Goal: Task Accomplishment & Management: Manage account settings

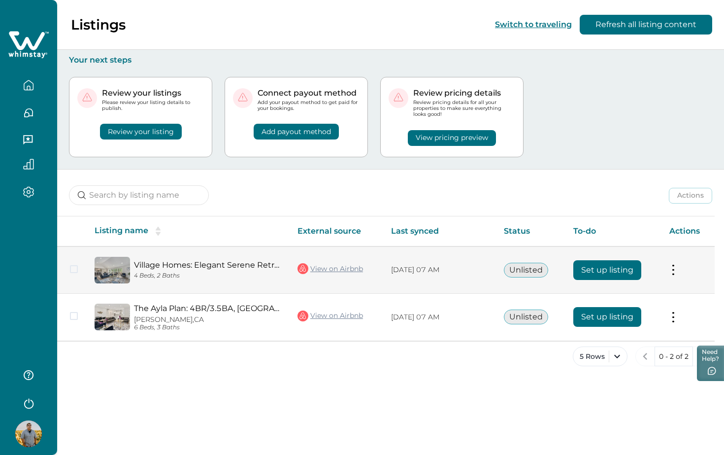
click at [598, 272] on button "Set up listing" at bounding box center [607, 270] width 68 height 20
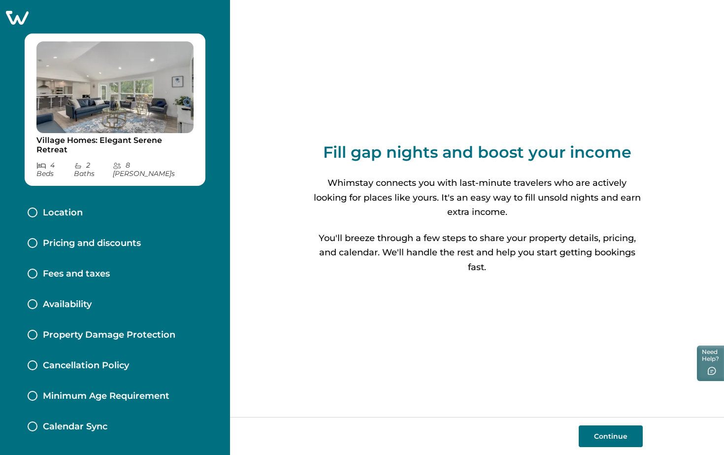
click at [602, 435] on button "Continue" at bounding box center [611, 436] width 64 height 22
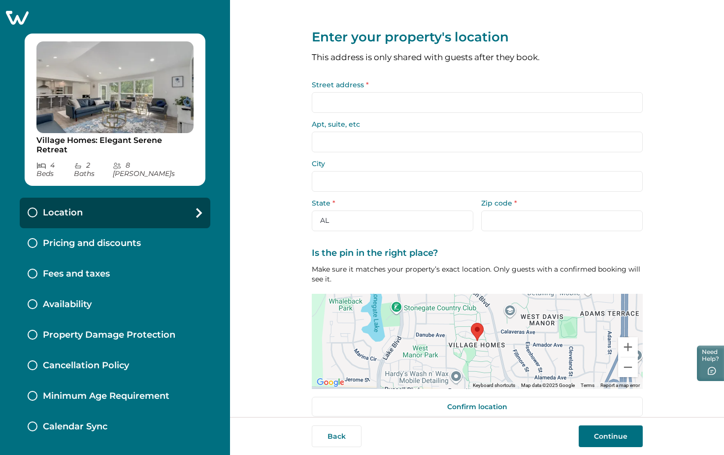
click at [481, 97] on input "Street address *" at bounding box center [477, 102] width 331 height 21
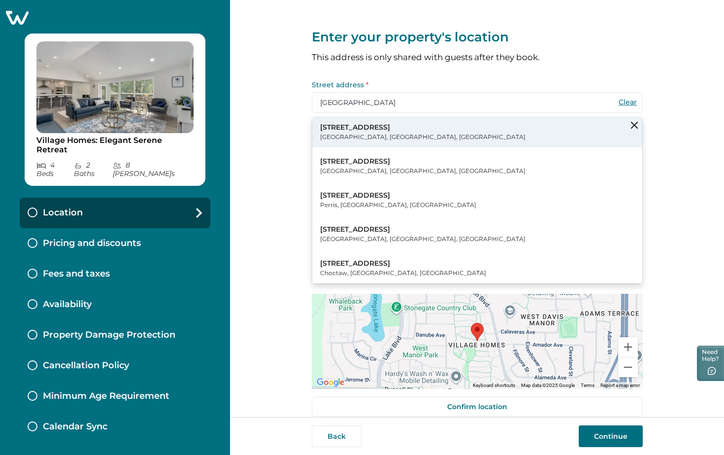
click at [456, 128] on button "2435 Creekhollow Lane Davis, CA, USA" at bounding box center [477, 132] width 330 height 30
type input "2435 Creekhollow Ln"
type input "[PERSON_NAME]"
select select "CA"
type input "95616"
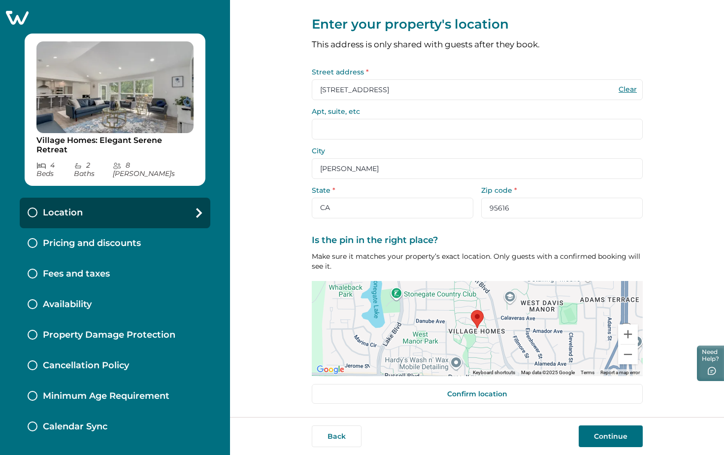
scroll to position [12, 0]
click at [608, 437] on button "Continue" at bounding box center [611, 436] width 64 height 22
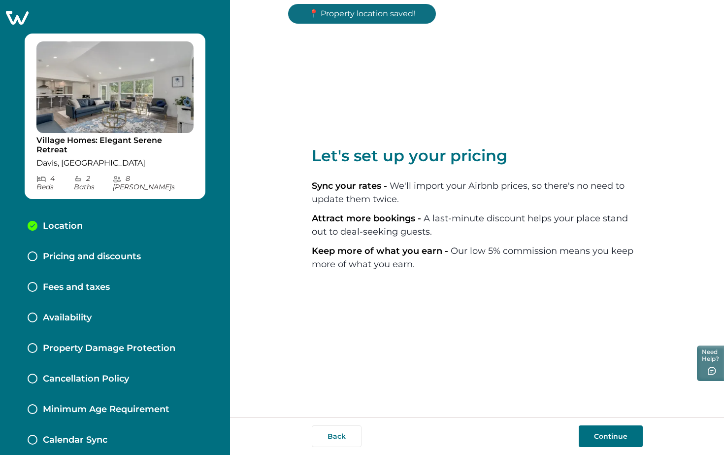
click at [607, 434] on button "Continue" at bounding box center [611, 436] width 64 height 22
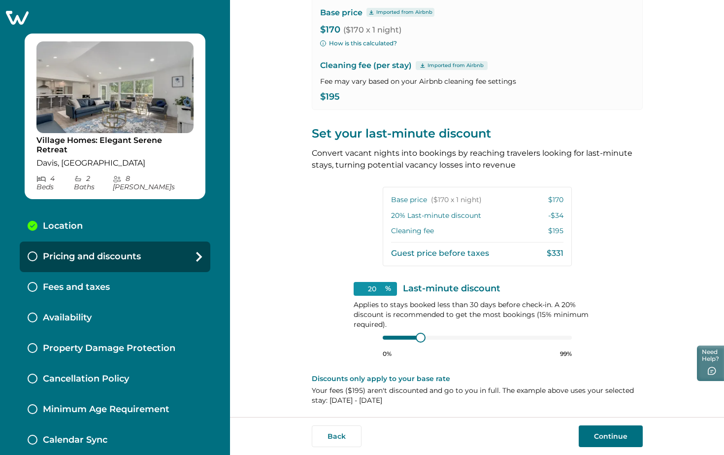
click at [621, 434] on button "Continue" at bounding box center [611, 436] width 64 height 22
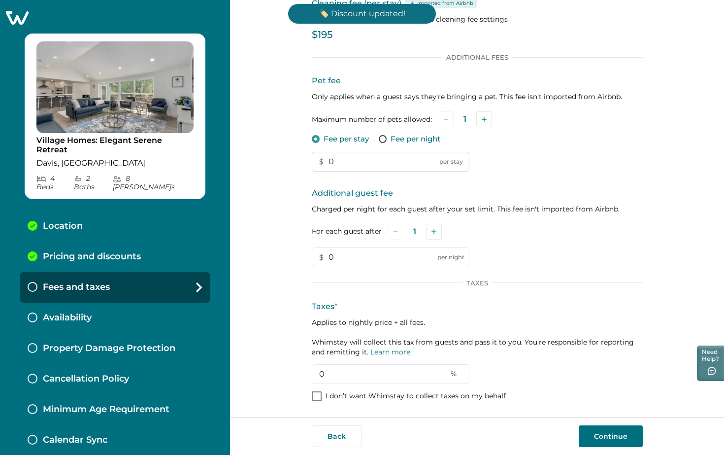
click at [376, 152] on input "0" at bounding box center [391, 162] width 158 height 20
click at [376, 117] on div "Pet fee Only applies when a guest says they're bringing a pet. This fee isn't i…" at bounding box center [477, 123] width 331 height 97
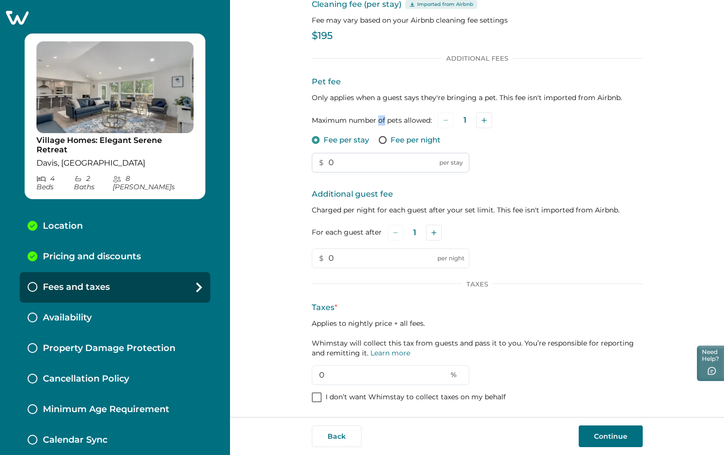
click at [376, 117] on label "Maximum number of pets allowed:" at bounding box center [372, 120] width 120 height 10
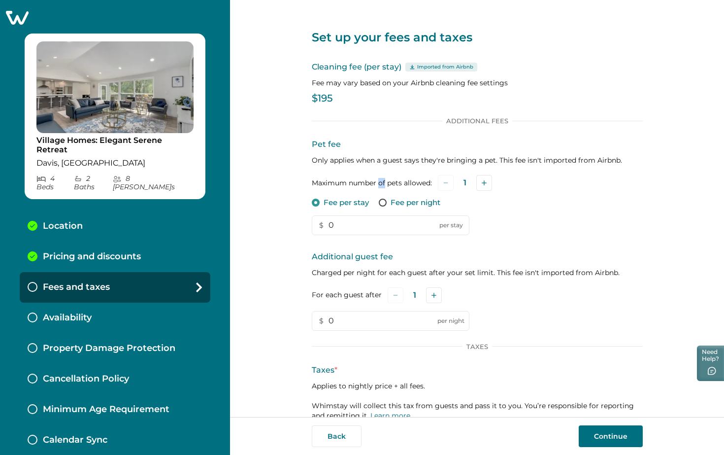
scroll to position [0, 0]
click at [348, 223] on input "0" at bounding box center [391, 225] width 158 height 20
type input "250"
click at [330, 98] on p "$195" at bounding box center [477, 99] width 331 height 10
click at [322, 97] on p "$195" at bounding box center [477, 99] width 331 height 10
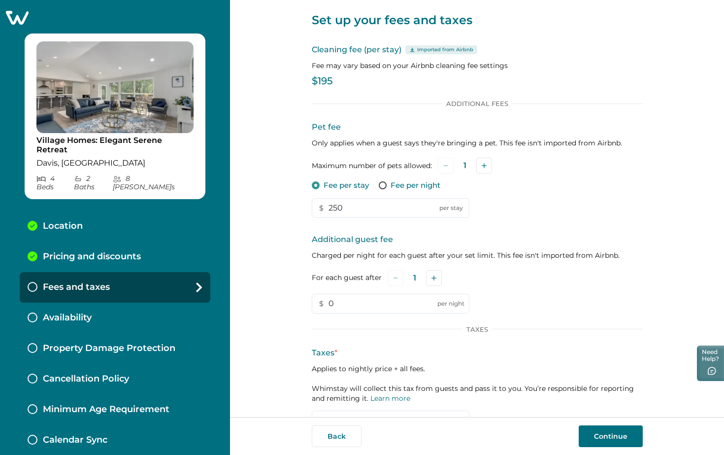
scroll to position [20, 0]
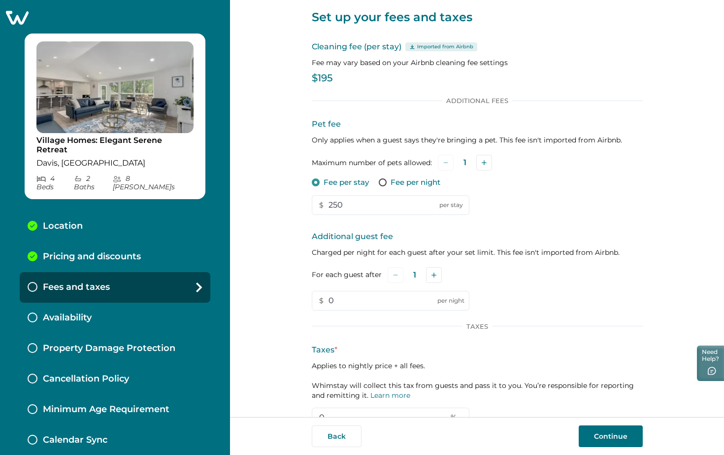
click at [329, 111] on div "Additional Fees Pet fee Only applies when a guest says they're bringing a pet. …" at bounding box center [477, 204] width 331 height 214
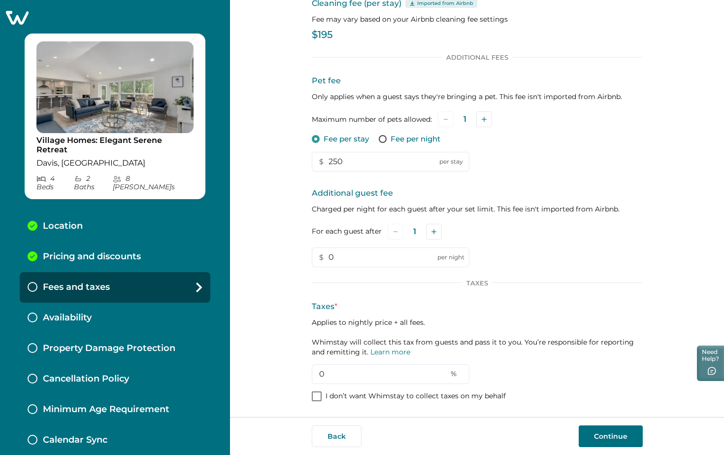
scroll to position [63, 0]
click at [435, 379] on input "0" at bounding box center [391, 375] width 158 height 20
type input "14"
click at [601, 434] on button "Continue" at bounding box center [611, 436] width 64 height 22
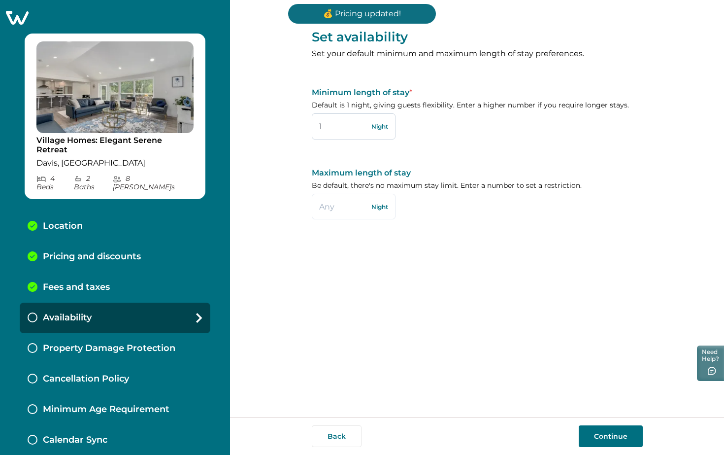
click at [346, 131] on input "1" at bounding box center [354, 126] width 84 height 26
type input "2"
click at [608, 433] on button "Continue" at bounding box center [611, 436] width 64 height 22
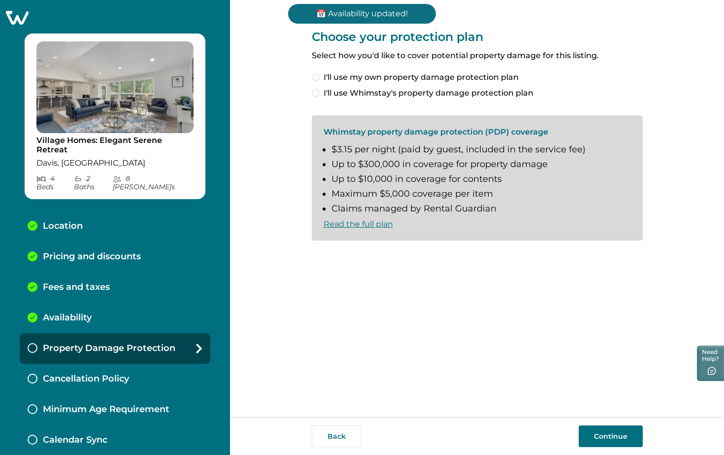
click at [496, 92] on span "I'll use Whimstay's property damage protection plan" at bounding box center [429, 93] width 210 height 12
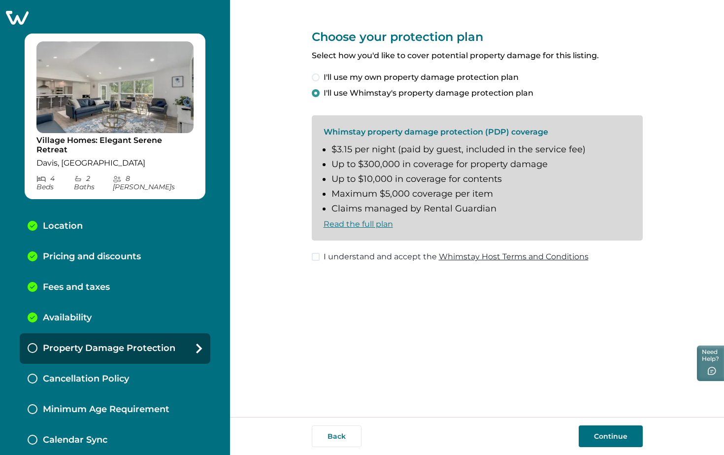
click at [391, 251] on span "I understand and accept the Whimstay Host Terms and Conditions" at bounding box center [456, 257] width 265 height 12
click at [595, 435] on button "Continue" at bounding box center [611, 436] width 64 height 22
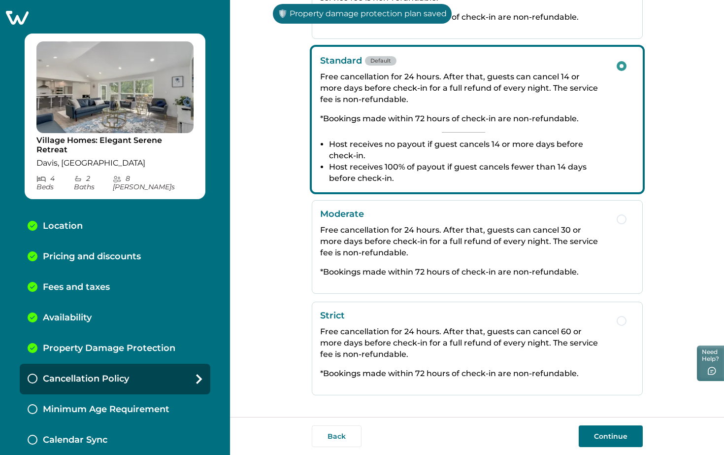
scroll to position [122, 0]
click at [613, 437] on button "Continue" at bounding box center [611, 436] width 64 height 22
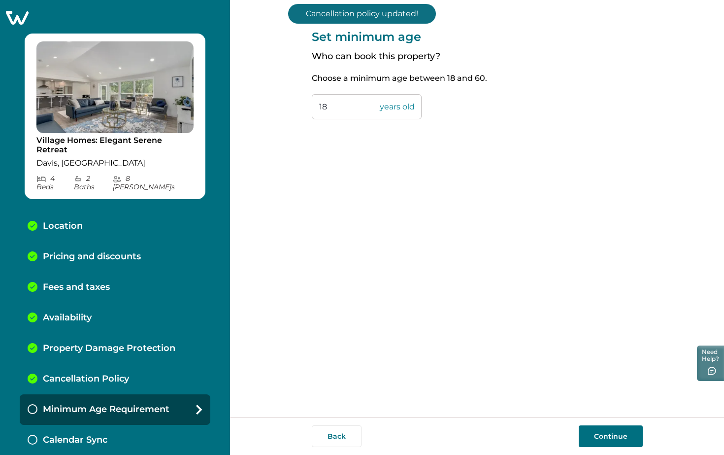
click at [344, 110] on input "18" at bounding box center [367, 106] width 110 height 25
type input "21"
click at [607, 435] on button "Continue" at bounding box center [611, 436] width 64 height 22
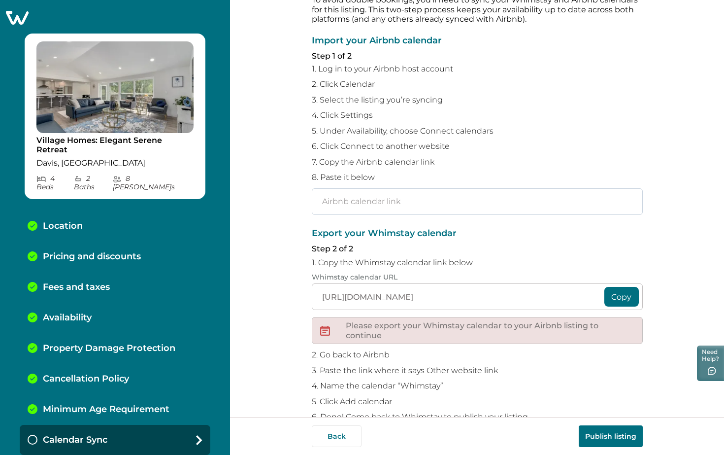
scroll to position [54, 0]
click at [606, 290] on button "Copy" at bounding box center [621, 295] width 34 height 20
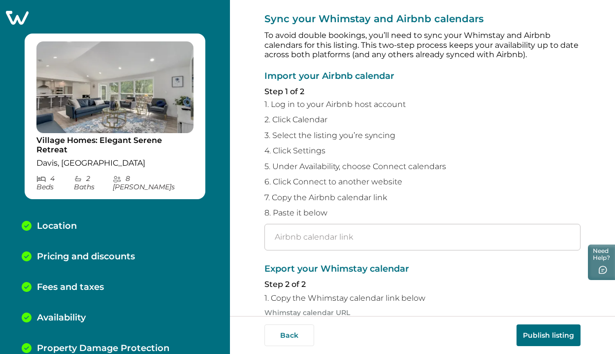
scroll to position [19, 0]
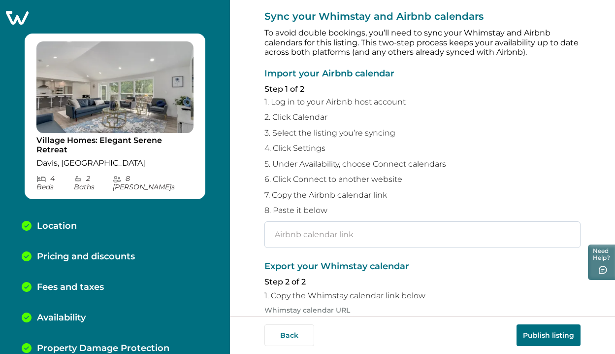
click at [347, 229] on input "text" at bounding box center [422, 234] width 316 height 27
paste input "https://api.hospitable.com/v1/properties/reservations.ics?key=1216834&token=7f8…"
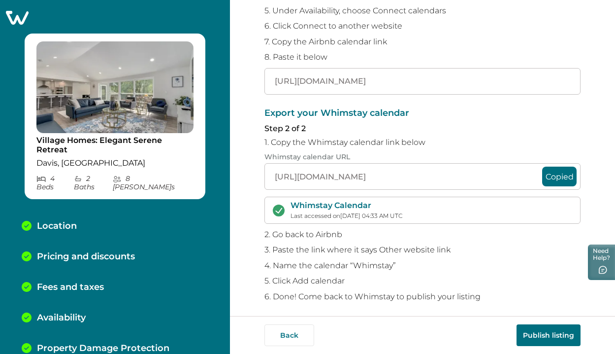
scroll to position [171, 0]
type input "https://api.hospitable.com/v1/properties/reservations.ics?key=1216834&token=7f8…"
click at [448, 134] on div "Export your Whimstay calendar Step 2 of 2 1. Copy the Whimstay calendar link be…" at bounding box center [422, 205] width 316 height 193
click at [530, 330] on button "Publish listing" at bounding box center [549, 335] width 64 height 22
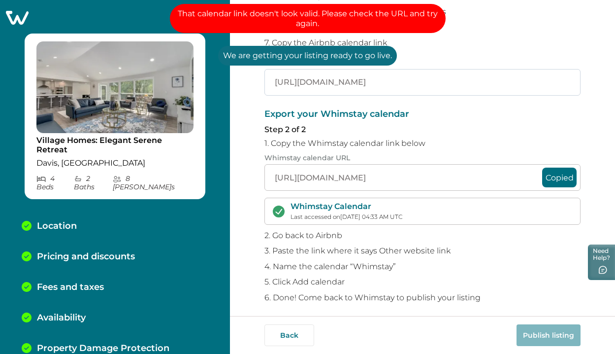
click at [298, 79] on input "https://api.hospitable.com/v1/properties/reservations.ics?key=1216834&token=7f8…" at bounding box center [422, 82] width 316 height 27
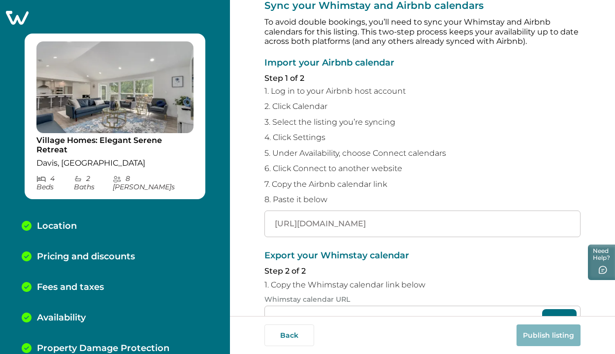
scroll to position [29, 0]
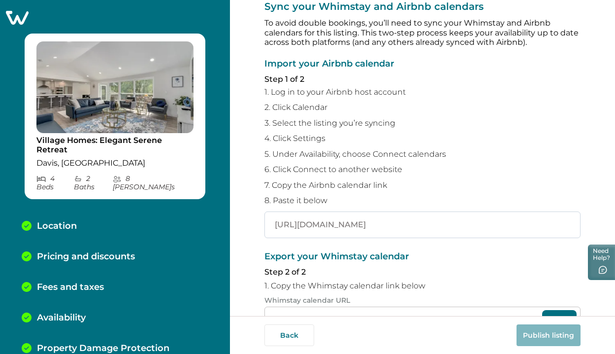
click at [331, 217] on input "https://api.hospitable.com/v1/properties/reservations.ics?key=1216834&token=7f8…" at bounding box center [422, 224] width 316 height 27
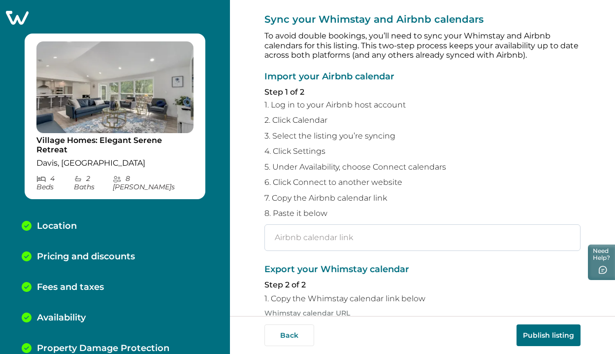
scroll to position [15, 0]
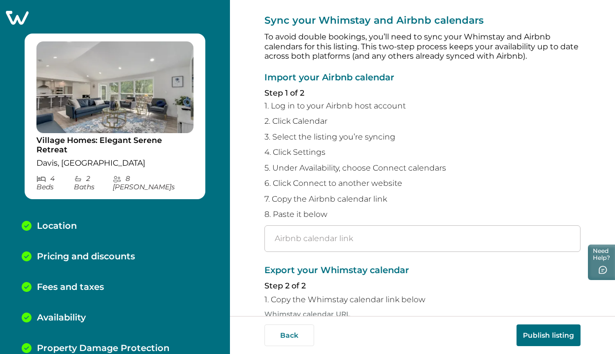
paste input "https://www.airbnb.com/calendar/ical/990629984811230512.ics?s=4d792ddc9e62cc3ea…"
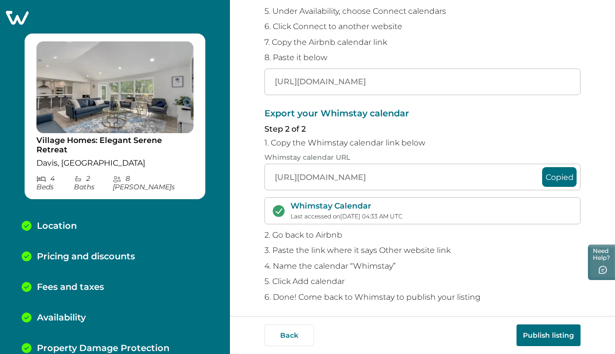
scroll to position [171, 0]
type input "https://www.airbnb.com/calendar/ical/990629984811230512.ics?s=4d792ddc9e62cc3ea…"
click at [537, 334] on button "Publish listing" at bounding box center [549, 335] width 64 height 22
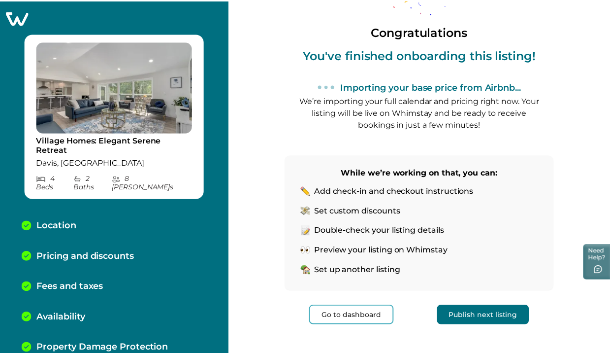
scroll to position [71, 0]
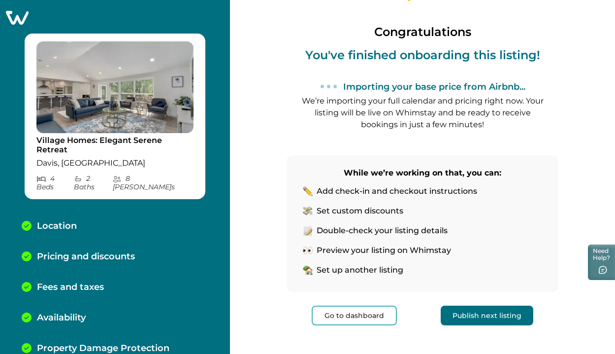
click at [362, 313] on button "Go to dashboard" at bounding box center [354, 315] width 85 height 20
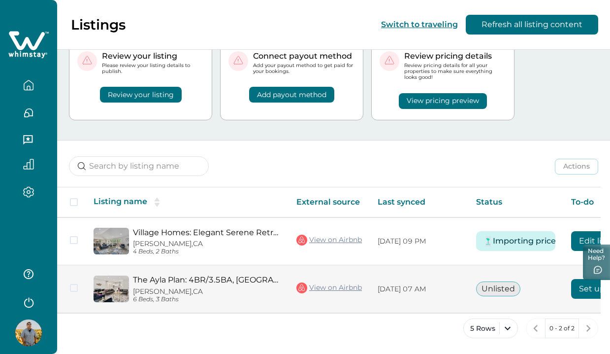
scroll to position [37, 0]
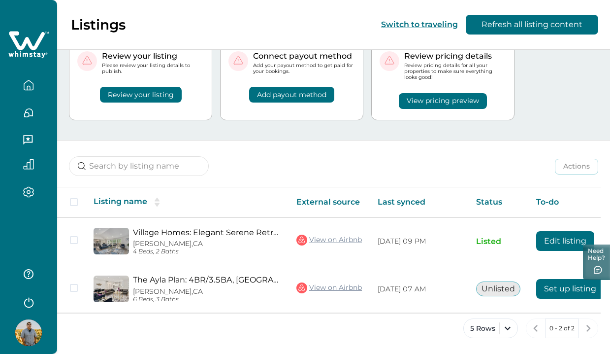
scroll to position [37, 0]
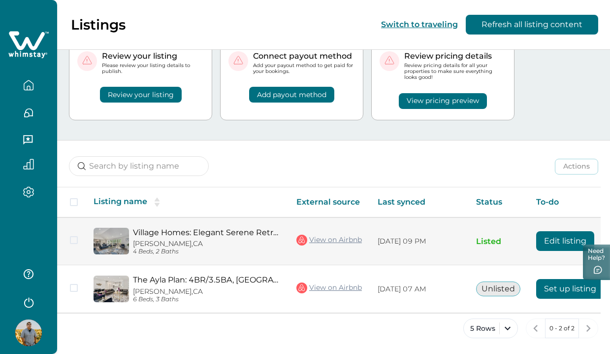
click at [194, 231] on link "Village Homes: Elegant Serene Retreat" at bounding box center [207, 232] width 148 height 9
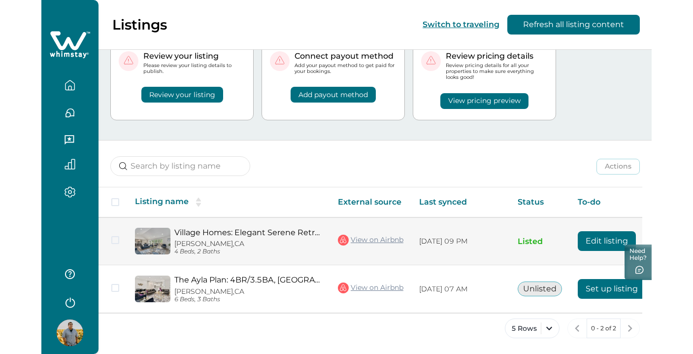
scroll to position [29, 0]
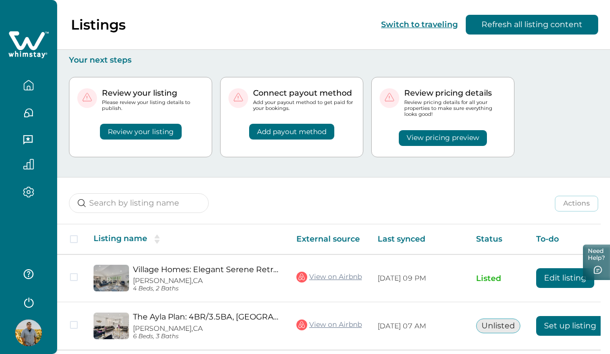
click at [303, 133] on button "Add payout method" at bounding box center [291, 132] width 85 height 16
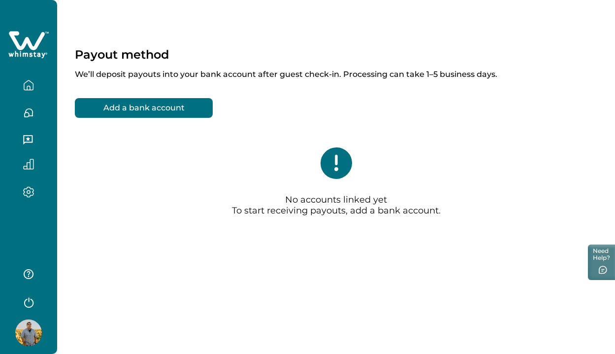
click at [154, 105] on button "Add a bank account" at bounding box center [144, 108] width 138 height 20
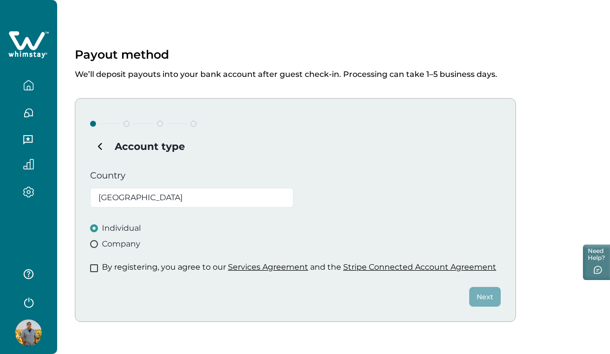
click at [120, 243] on span "Company" at bounding box center [121, 244] width 38 height 12
click at [120, 230] on span "Individual" at bounding box center [121, 228] width 39 height 12
click at [118, 265] on p "By registering, you agree to our Services Agreement and the Stripe Connected Ac…" at bounding box center [299, 267] width 394 height 10
click at [84, 265] on div "Account type Country United States Individual Company By registering, you agree…" at bounding box center [295, 210] width 441 height 224
click at [97, 268] on span at bounding box center [94, 268] width 8 height 8
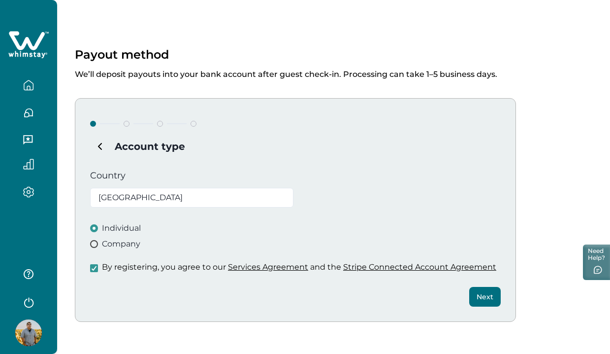
click at [487, 289] on button "Next" at bounding box center [485, 297] width 32 height 20
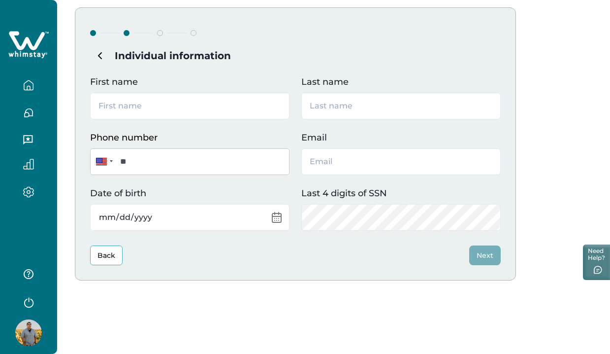
click at [112, 250] on button "Back" at bounding box center [106, 255] width 33 height 20
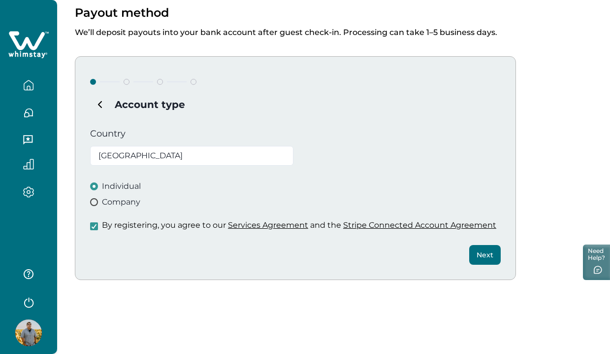
scroll to position [41, 0]
click at [115, 195] on div "Individual Company" at bounding box center [295, 195] width 411 height 28
click at [115, 206] on span "Company" at bounding box center [121, 202] width 38 height 12
click at [474, 257] on button "Next" at bounding box center [485, 255] width 32 height 20
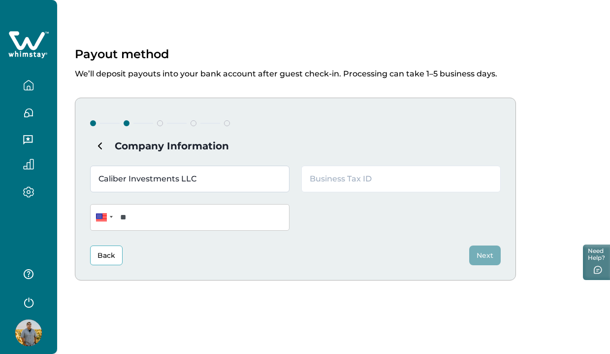
type input "Caliber Investments LLC"
type input "550892858"
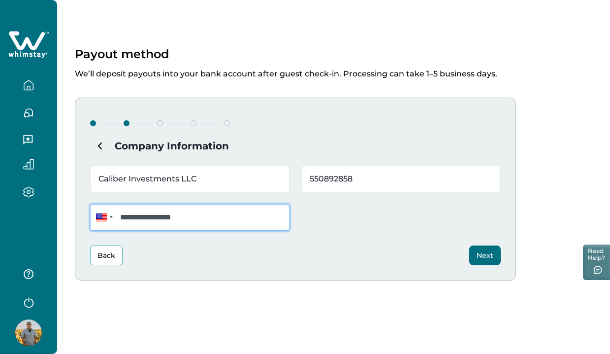
type input "**********"
click at [477, 256] on button "Next" at bounding box center [485, 255] width 32 height 20
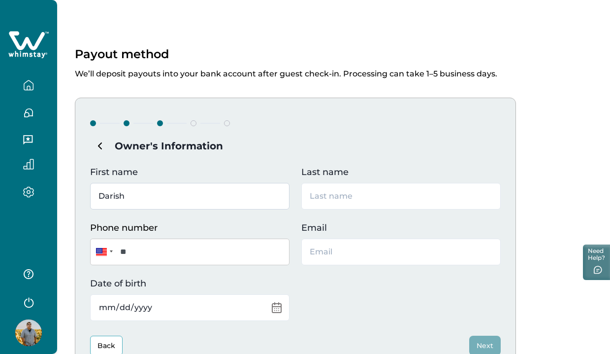
type input "Darish"
type input "Damon"
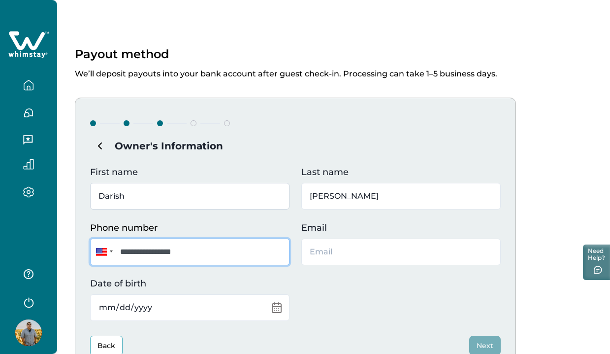
type input "**********"
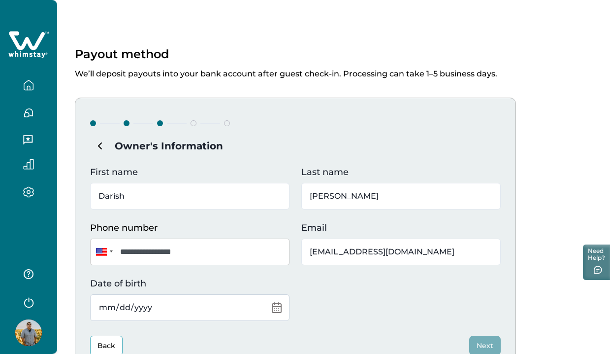
type input "[EMAIL_ADDRESS][DOMAIN_NAME]"
click at [175, 301] on input "Date of birth" at bounding box center [189, 307] width 199 height 27
click at [118, 306] on input "Date of birth" at bounding box center [189, 307] width 199 height 27
type input "1978-09-19"
click at [325, 322] on div "**********" at bounding box center [295, 234] width 441 height 273
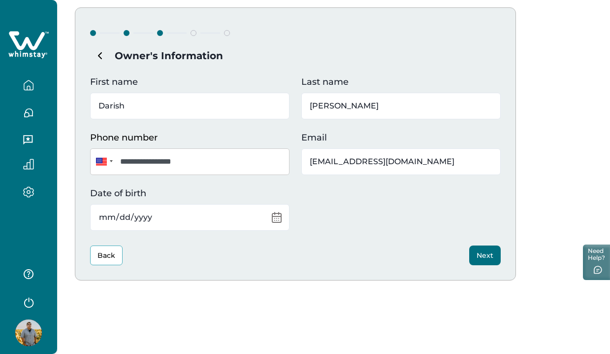
click at [479, 258] on button "Next" at bounding box center [485, 255] width 32 height 20
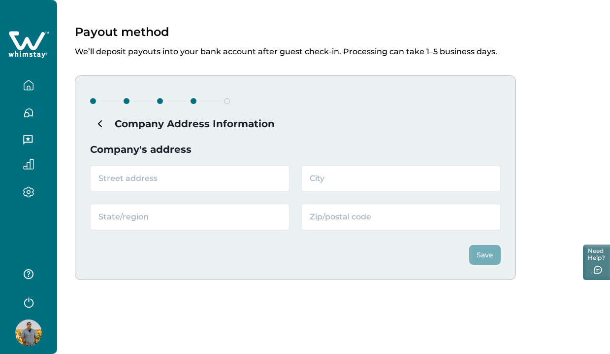
scroll to position [22, 0]
type input "2037 Imperial Avenue"
type input "[PERSON_NAME]"
type input "c"
type input "CA"
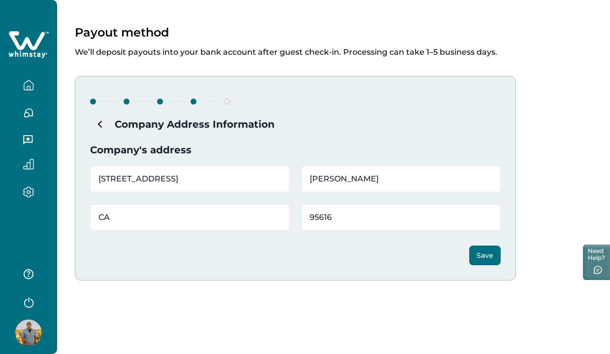
type input "95616"
click at [488, 259] on button "Save" at bounding box center [485, 255] width 32 height 20
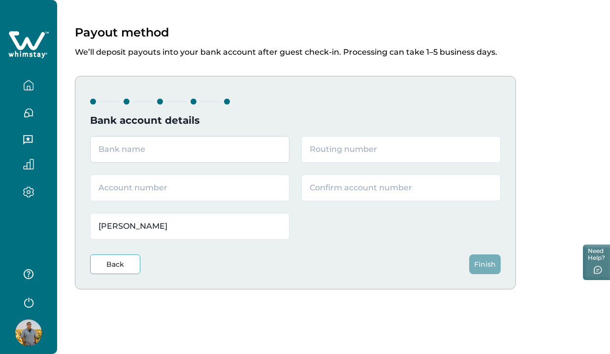
click at [194, 148] on input "text" at bounding box center [189, 149] width 199 height 27
type input "Chase"
paste input "322271627"
type input "322271627"
click at [205, 185] on input "text" at bounding box center [189, 187] width 199 height 27
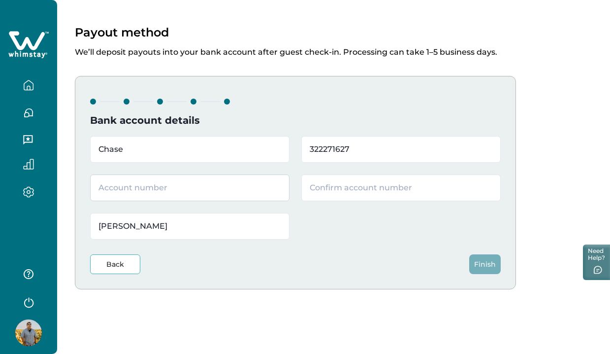
paste input "216118139"
type input "216118139"
click at [389, 181] on input "text" at bounding box center [400, 187] width 199 height 27
paste input "216118139"
type input "216118139"
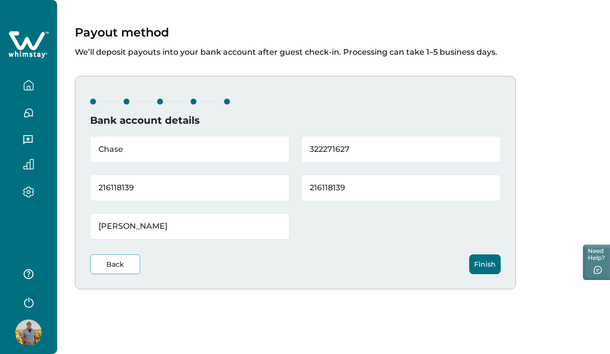
click at [499, 269] on button "Finish" at bounding box center [485, 264] width 32 height 20
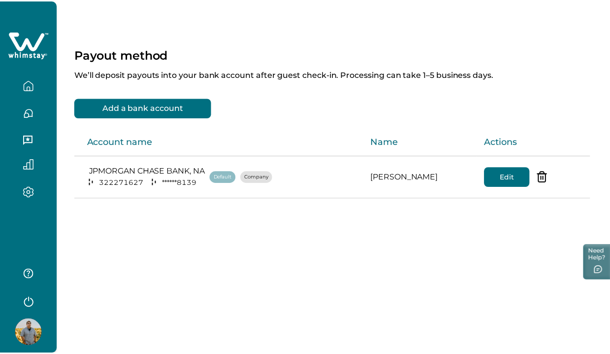
scroll to position [0, 0]
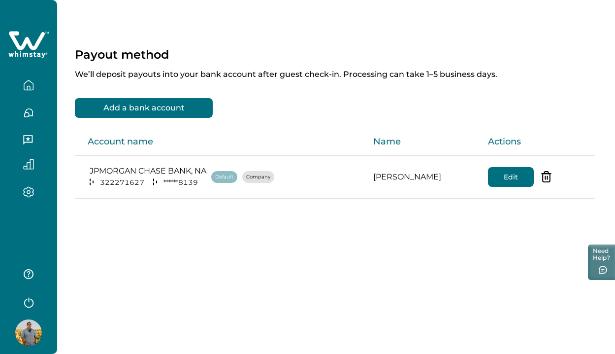
click at [35, 91] on button "button" at bounding box center [28, 85] width 41 height 20
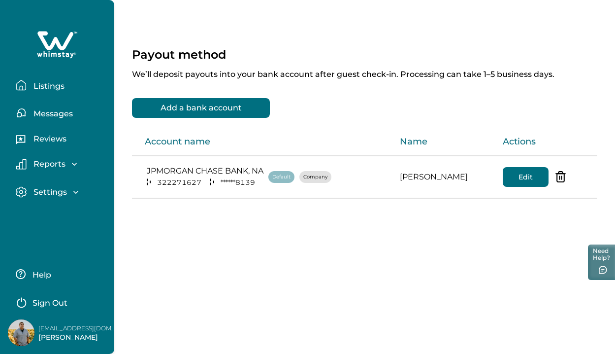
click at [49, 86] on p "Listings" at bounding box center [48, 86] width 34 height 10
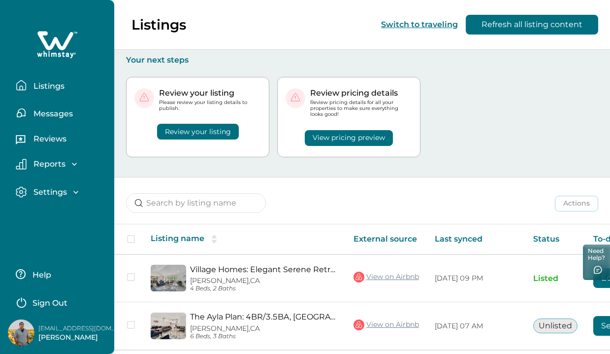
click at [366, 134] on button "View pricing preview" at bounding box center [349, 138] width 88 height 16
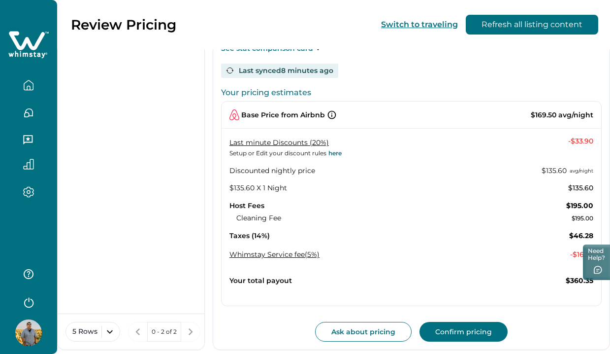
scroll to position [194, 0]
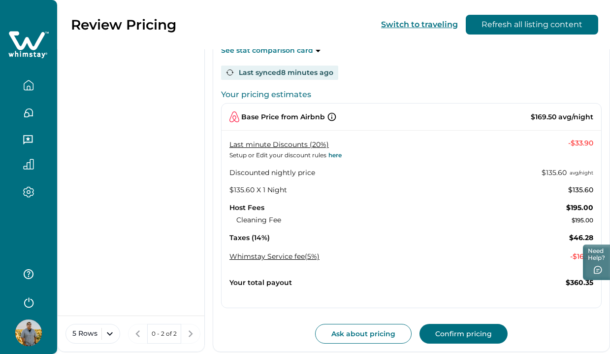
click at [453, 328] on button "Confirm pricing" at bounding box center [464, 334] width 88 height 20
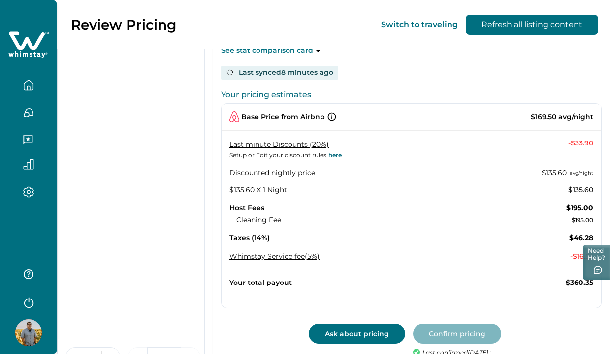
click at [377, 332] on button "Ask about pricing" at bounding box center [357, 334] width 97 height 20
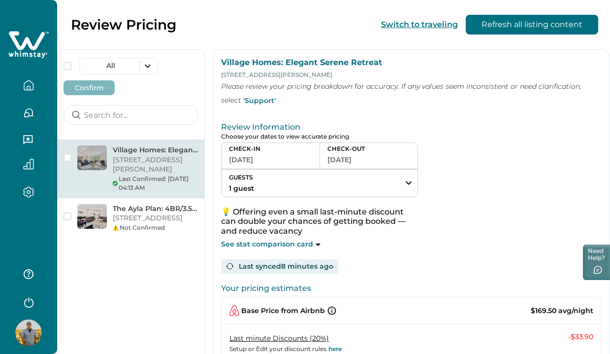
scroll to position [0, 0]
click at [32, 83] on icon "button" at bounding box center [28, 85] width 11 height 11
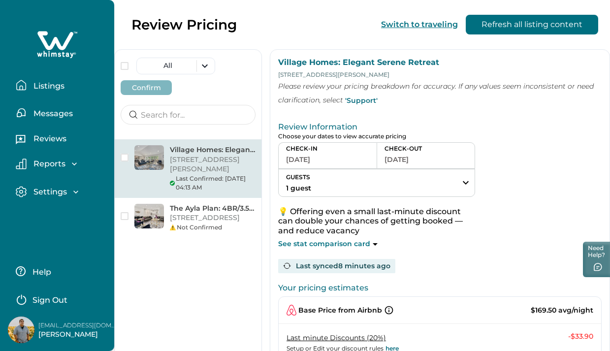
click at [60, 191] on p "Settings" at bounding box center [49, 192] width 36 height 10
click at [62, 213] on p "Profile details" at bounding box center [60, 213] width 58 height 10
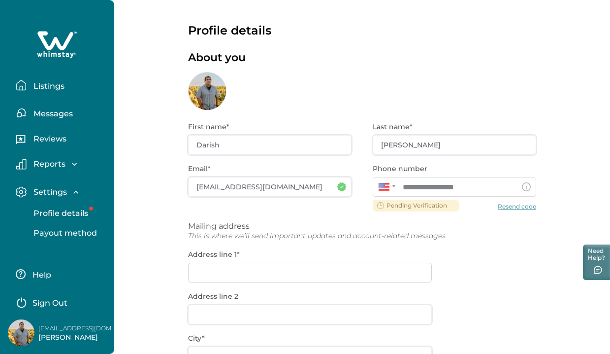
scroll to position [5, 0]
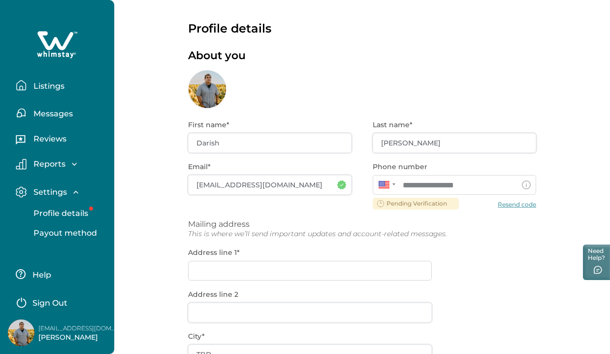
click at [520, 206] on div "**********" at bounding box center [362, 311] width 348 height 406
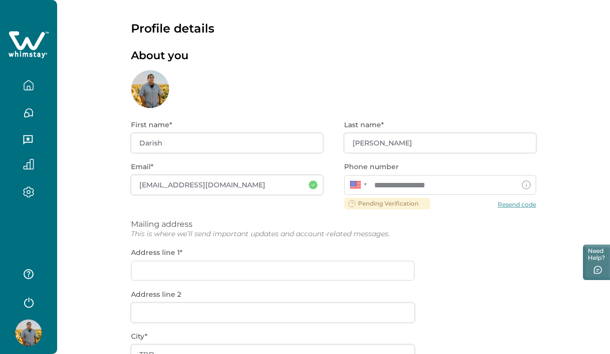
click at [149, 274] on div "**********" at bounding box center [333, 311] width 405 height 406
click at [144, 266] on div "**********" at bounding box center [333, 311] width 405 height 406
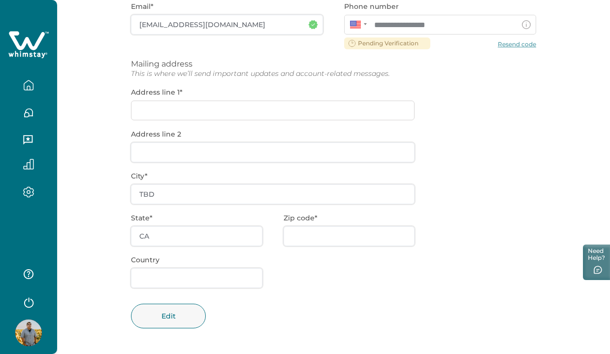
scroll to position [164, 0]
click at [177, 153] on div "**********" at bounding box center [333, 152] width 405 height 406
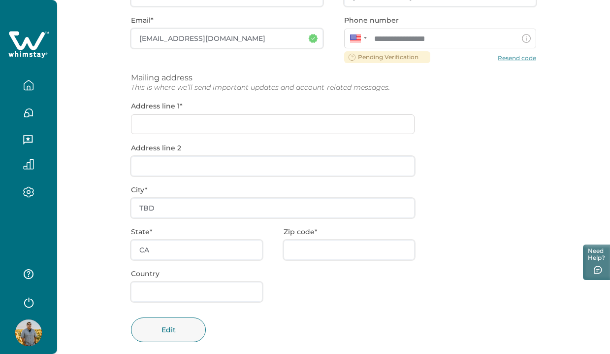
scroll to position [150, 0]
click at [212, 119] on div "**********" at bounding box center [333, 167] width 405 height 406
click at [211, 127] on div "**********" at bounding box center [333, 167] width 405 height 406
click at [515, 58] on div "**********" at bounding box center [333, 167] width 405 height 406
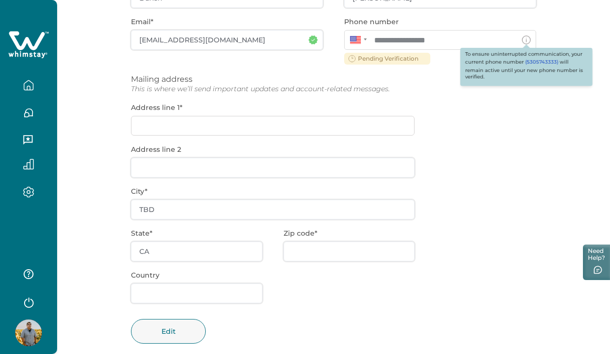
click at [526, 37] on icon at bounding box center [526, 39] width 9 height 9
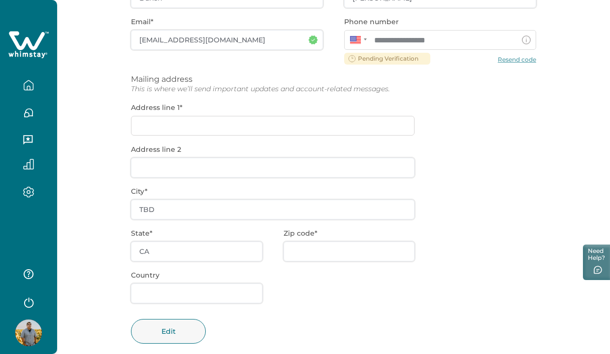
click at [526, 37] on icon at bounding box center [526, 39] width 9 height 9
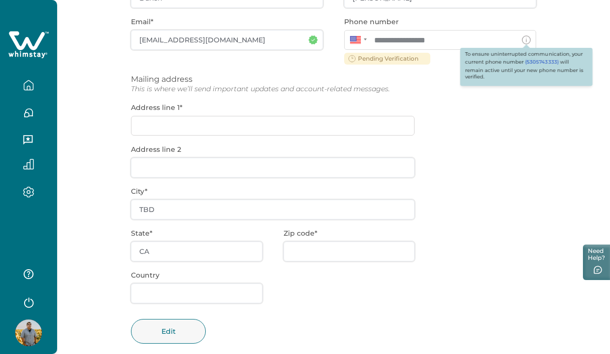
click at [525, 39] on icon at bounding box center [526, 39] width 9 height 9
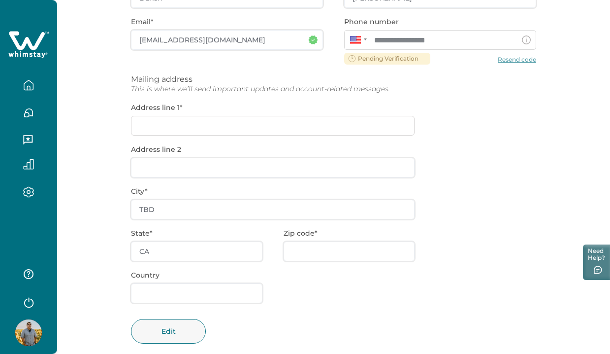
click at [521, 37] on div at bounding box center [527, 40] width 20 height 20
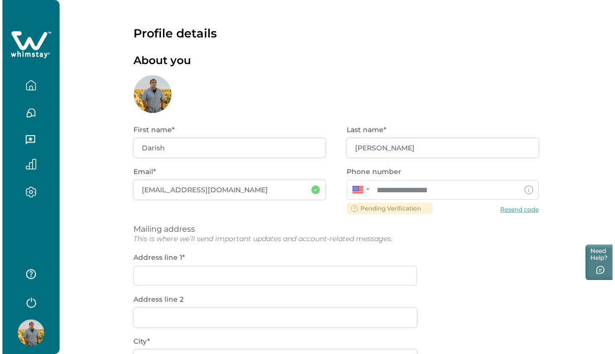
scroll to position [0, 0]
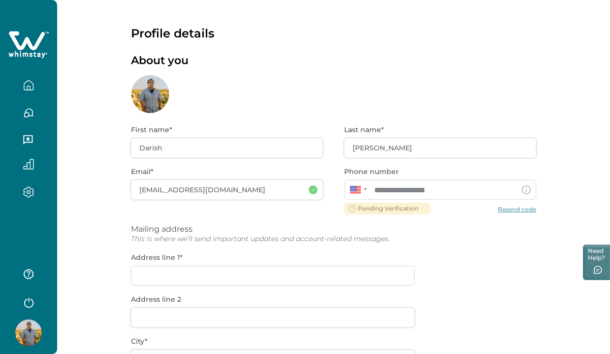
click at [30, 145] on icon "button" at bounding box center [28, 140] width 11 height 11
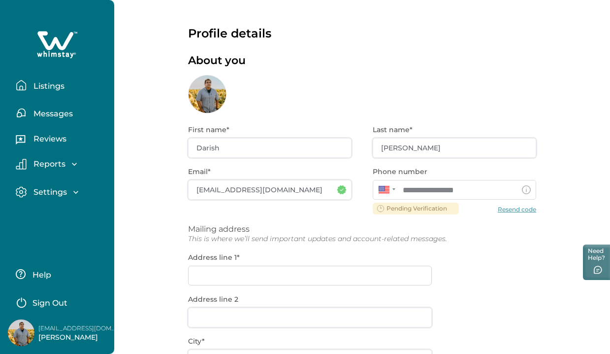
click at [44, 142] on p "Reviews" at bounding box center [49, 139] width 36 height 10
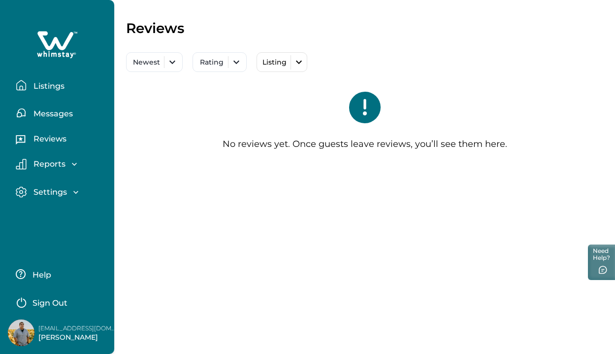
click at [46, 88] on p "Listings" at bounding box center [48, 86] width 34 height 10
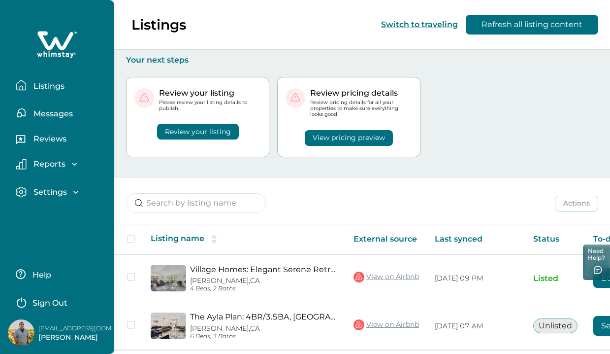
click at [180, 129] on button "Review your listing" at bounding box center [198, 132] width 82 height 16
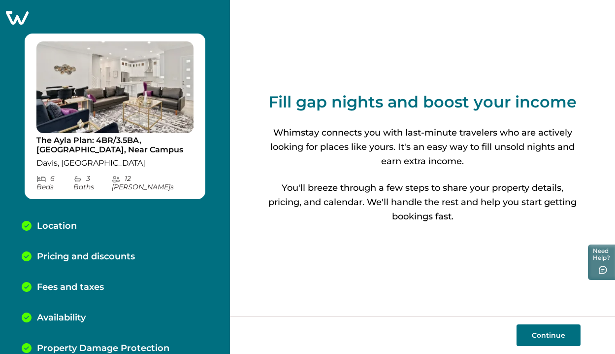
click at [538, 331] on button "Continue" at bounding box center [549, 335] width 64 height 22
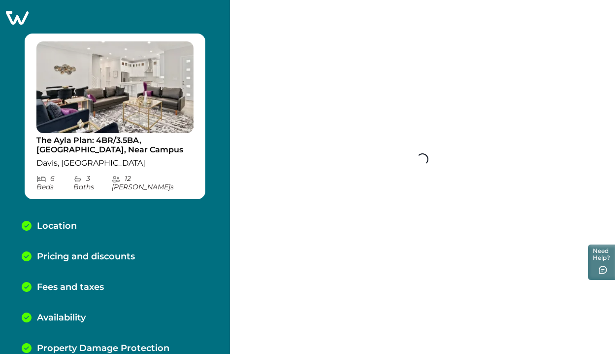
select select "CA"
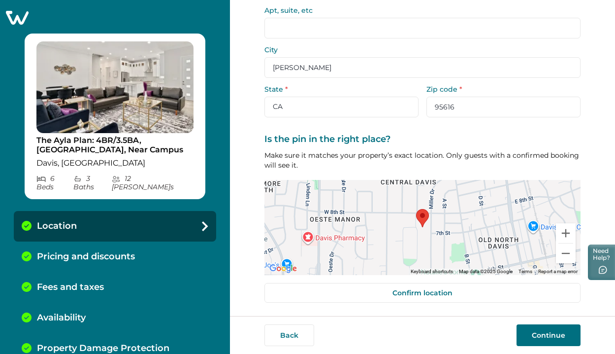
scroll to position [113, 0]
click at [551, 336] on button "Continue" at bounding box center [549, 335] width 64 height 22
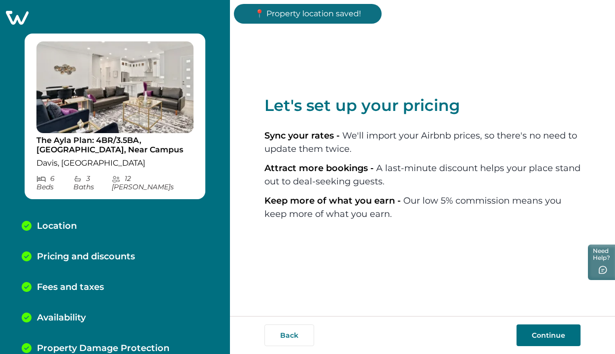
click at [551, 337] on button "Continue" at bounding box center [549, 335] width 64 height 22
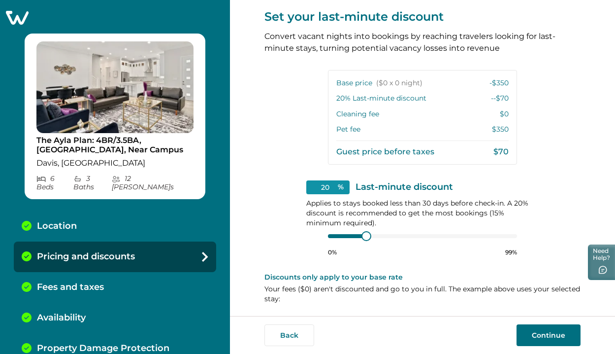
scroll to position [204, 0]
click at [534, 332] on button "Continue" at bounding box center [549, 335] width 64 height 22
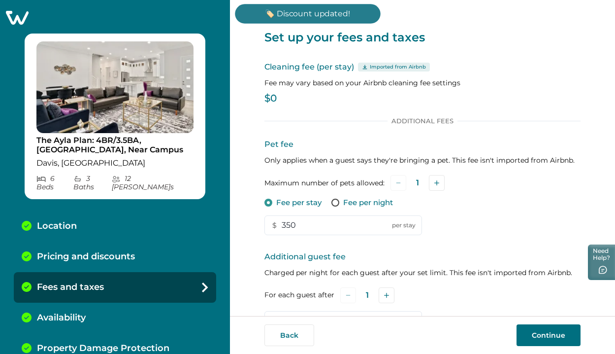
click at [302, 98] on p "$0" at bounding box center [422, 99] width 316 height 10
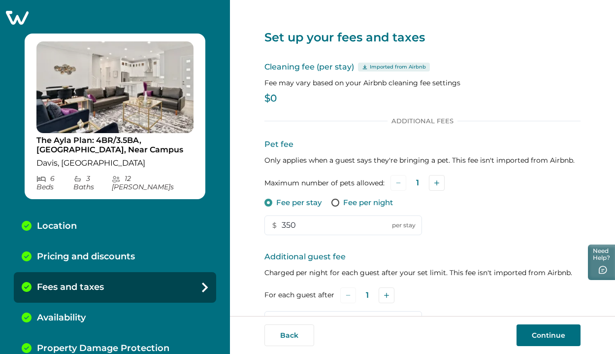
click at [274, 99] on p "$0" at bounding box center [422, 99] width 316 height 10
click at [273, 98] on p "$0" at bounding box center [422, 99] width 316 height 10
click at [292, 94] on p "$0" at bounding box center [422, 99] width 316 height 10
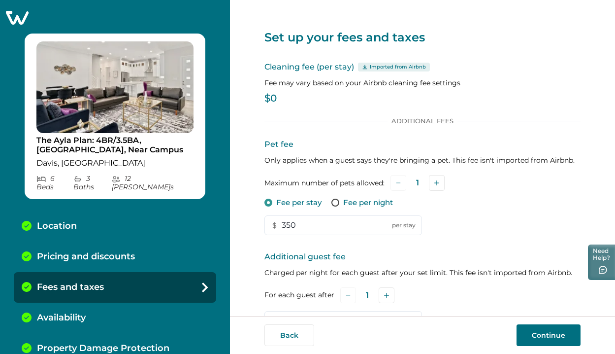
click at [262, 96] on div "Set up your fees and taxes Cleaning fee (per stay) Imported from Airbnb Fee may…" at bounding box center [422, 158] width 385 height 316
click at [267, 98] on p "$0" at bounding box center [422, 99] width 316 height 10
click at [272, 100] on p "$0" at bounding box center [422, 99] width 316 height 10
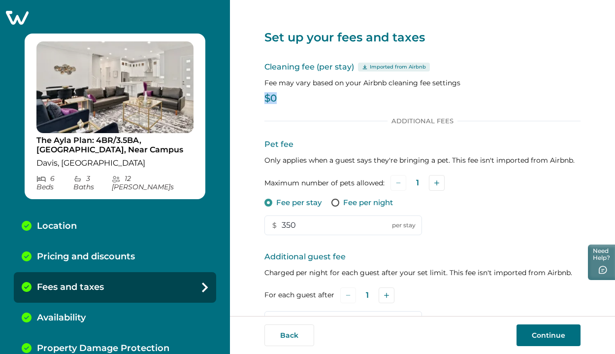
click at [272, 100] on p "$0" at bounding box center [422, 99] width 316 height 10
click at [524, 332] on button "Continue" at bounding box center [549, 335] width 64 height 22
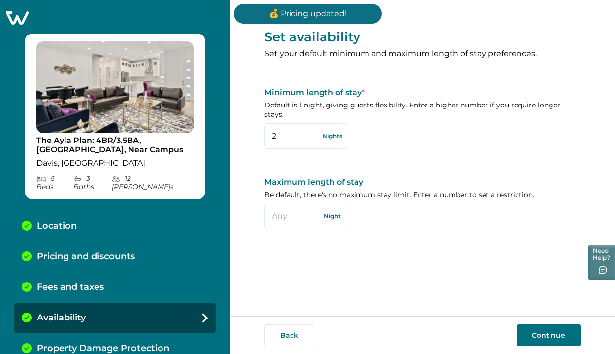
click at [542, 333] on button "Continue" at bounding box center [549, 335] width 64 height 22
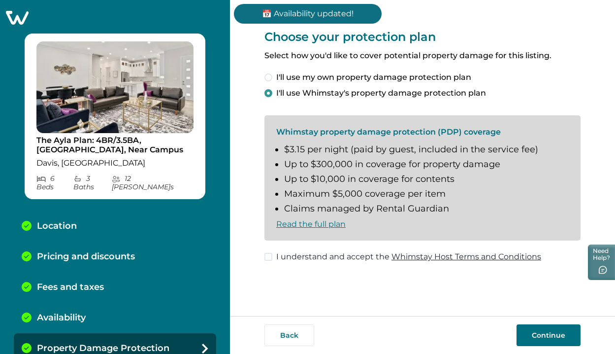
click at [528, 331] on button "Continue" at bounding box center [549, 335] width 64 height 22
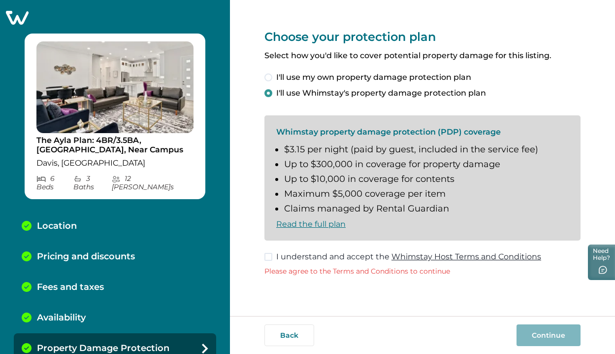
click at [368, 258] on span "I understand and accept the Whimstay Host Terms and Conditions" at bounding box center [408, 257] width 265 height 12
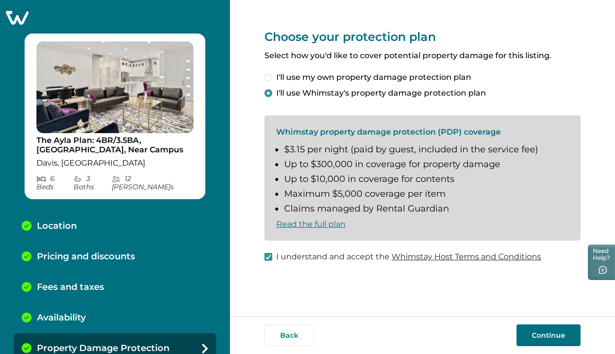
click at [519, 337] on button "Continue" at bounding box center [549, 335] width 64 height 22
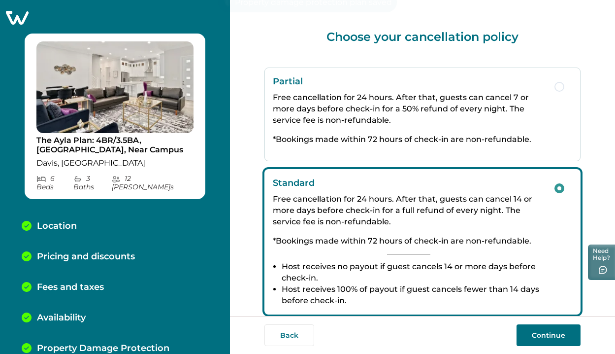
scroll to position [28, 0]
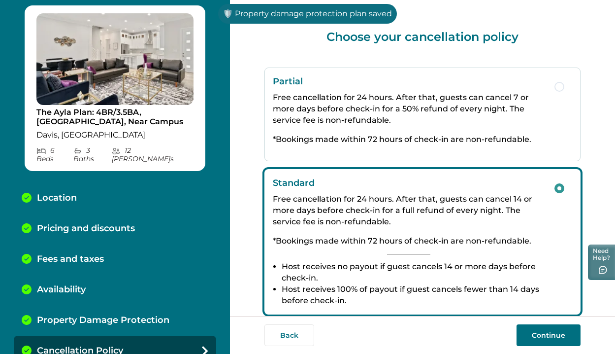
click at [541, 339] on button "Continue" at bounding box center [549, 335] width 64 height 22
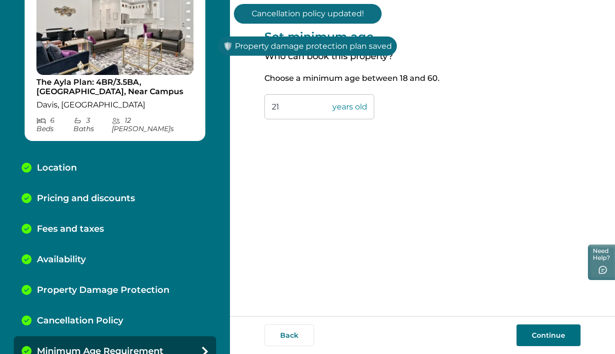
click at [546, 347] on div "Back Continue" at bounding box center [422, 335] width 385 height 38
click at [546, 340] on button "Continue" at bounding box center [549, 335] width 64 height 22
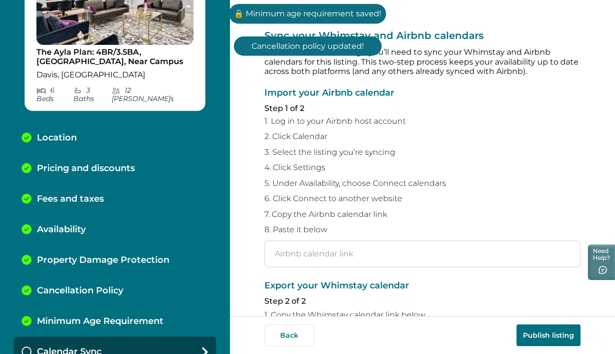
click at [451, 255] on input "text" at bounding box center [422, 253] width 316 height 27
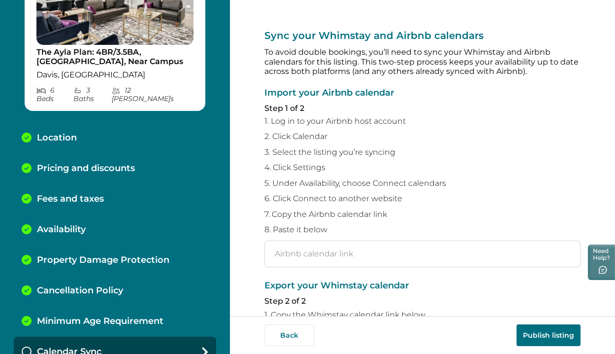
paste input "https://www.airbnb.com/calendar/ical/1140923528030584109.ics?s=b9f9d5f8d114347d…"
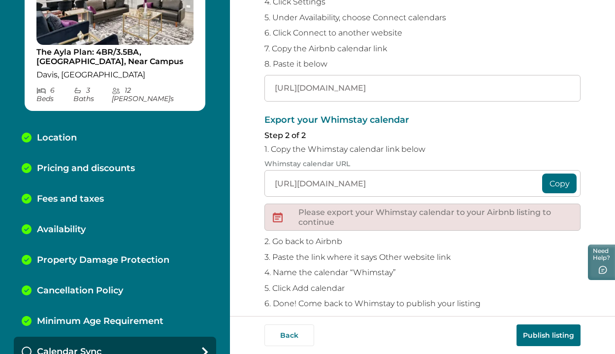
scroll to position [168, 0]
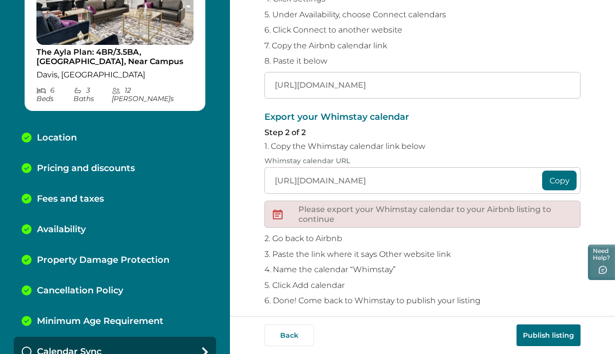
type input "https://www.airbnb.com/calendar/ical/1140923528030584109.ics?s=b9f9d5f8d114347d…"
click at [548, 178] on button "Copy" at bounding box center [559, 180] width 34 height 20
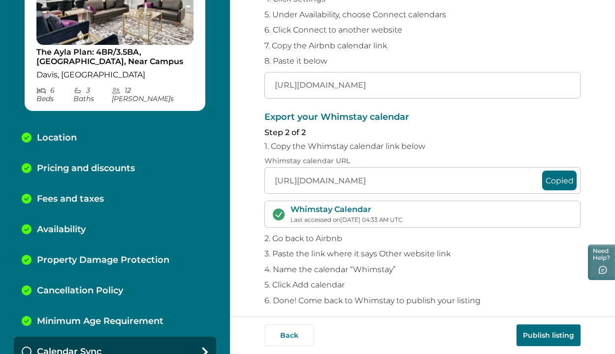
click at [549, 173] on button "Copied" at bounding box center [559, 180] width 34 height 20
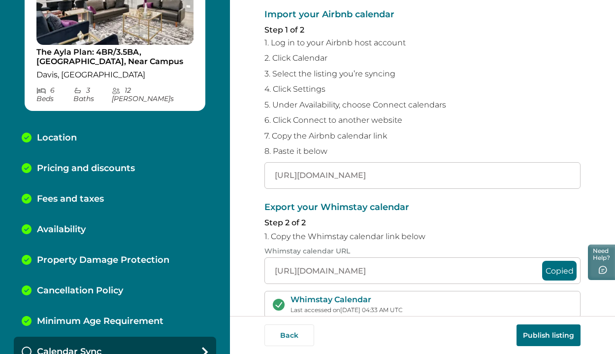
scroll to position [75, 0]
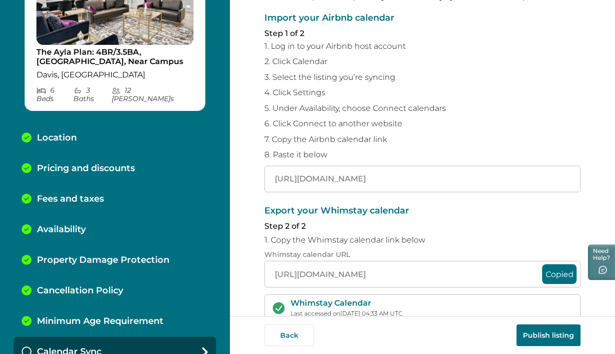
click at [548, 343] on button "Publish listing" at bounding box center [549, 335] width 64 height 22
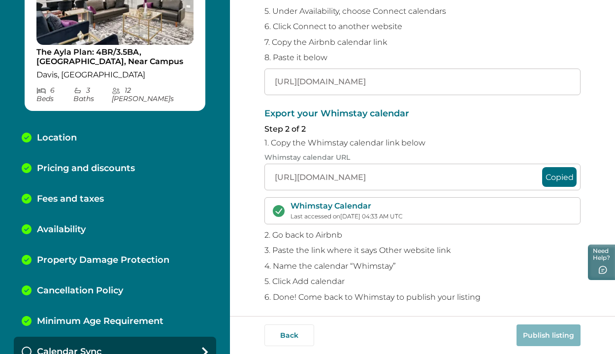
scroll to position [171, 0]
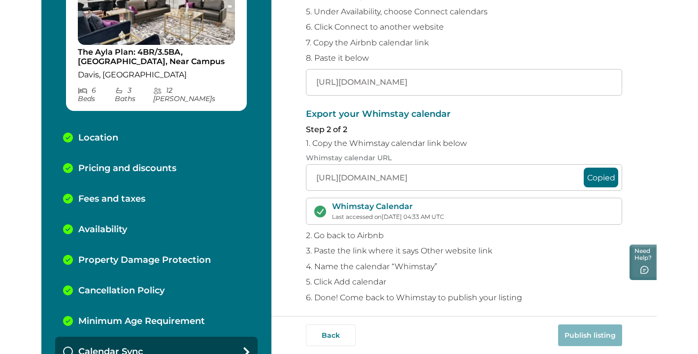
scroll to position [71, 0]
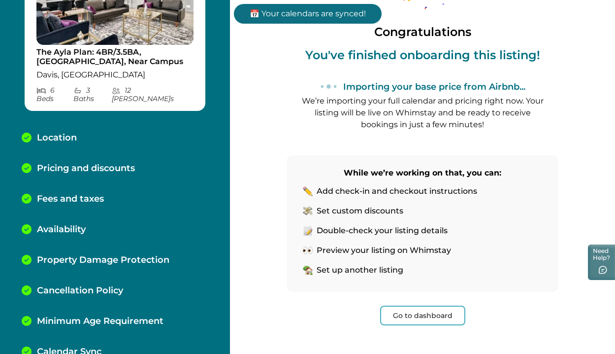
click at [430, 316] on button "Go to dashboard" at bounding box center [422, 315] width 85 height 20
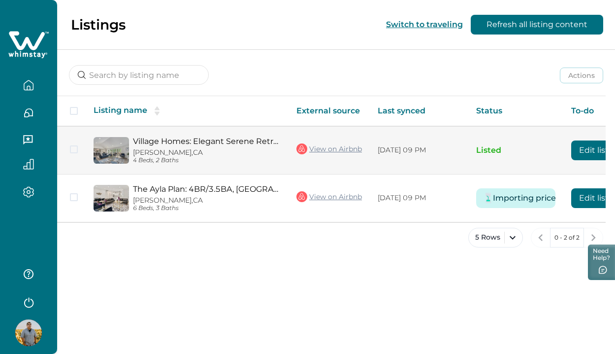
click at [198, 145] on link "Village Homes: Elegant Serene Retreat" at bounding box center [207, 140] width 148 height 9
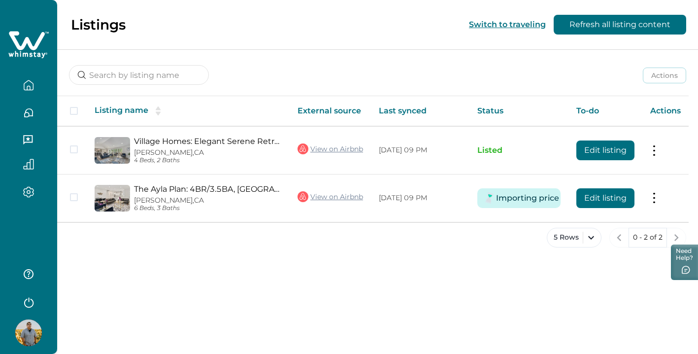
click at [29, 192] on icon "button" at bounding box center [28, 191] width 11 height 11
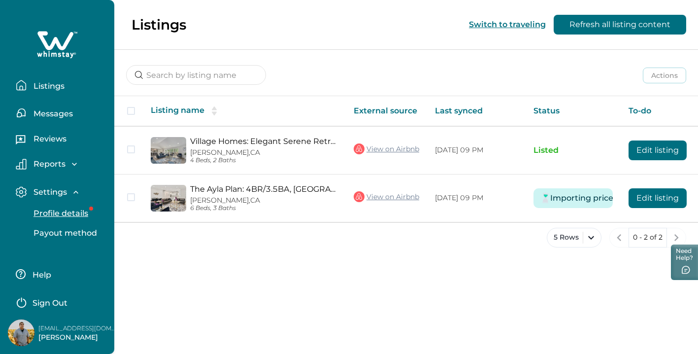
click at [52, 212] on p "Profile details" at bounding box center [60, 213] width 58 height 10
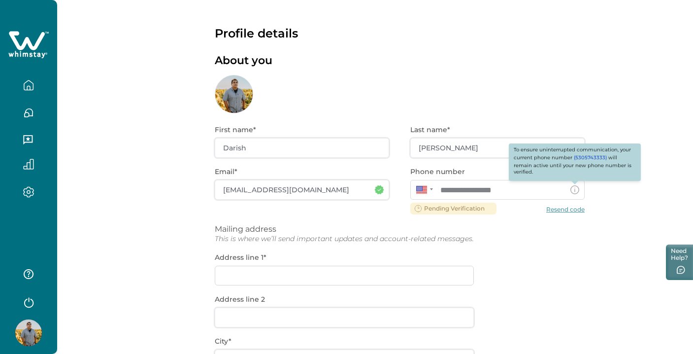
click at [575, 190] on line at bounding box center [575, 190] width 0 height 2
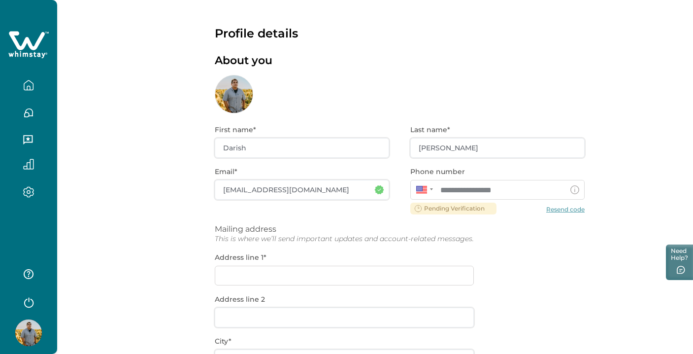
click at [571, 209] on div "**********" at bounding box center [400, 316] width 370 height 406
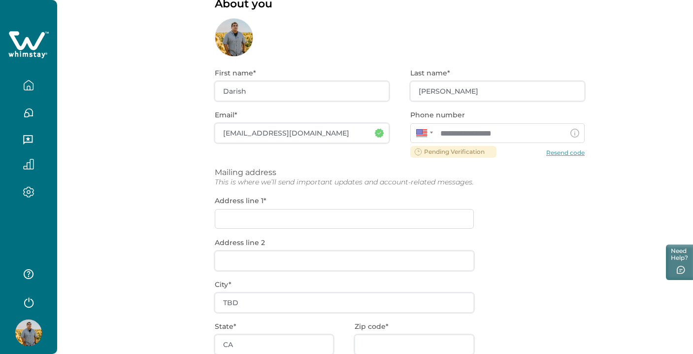
scroll to position [91, 0]
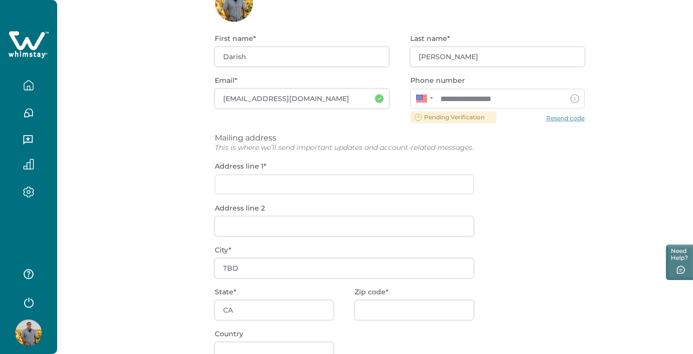
click at [400, 182] on div "**********" at bounding box center [400, 225] width 370 height 406
click at [390, 186] on div "**********" at bounding box center [400, 225] width 370 height 406
click at [367, 221] on div "**********" at bounding box center [400, 225] width 370 height 406
click at [356, 255] on div "**********" at bounding box center [400, 225] width 370 height 406
click at [353, 267] on div "**********" at bounding box center [400, 225] width 370 height 406
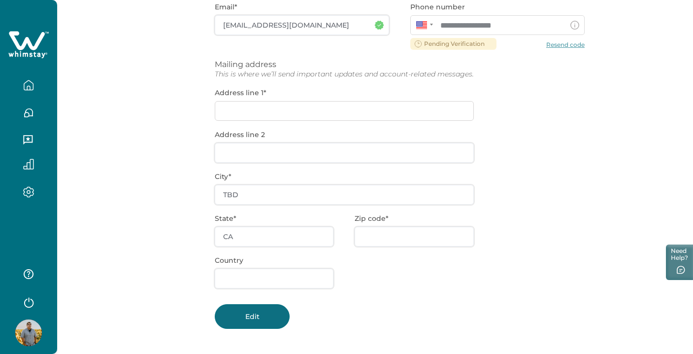
click at [259, 313] on button "Edit" at bounding box center [252, 316] width 75 height 25
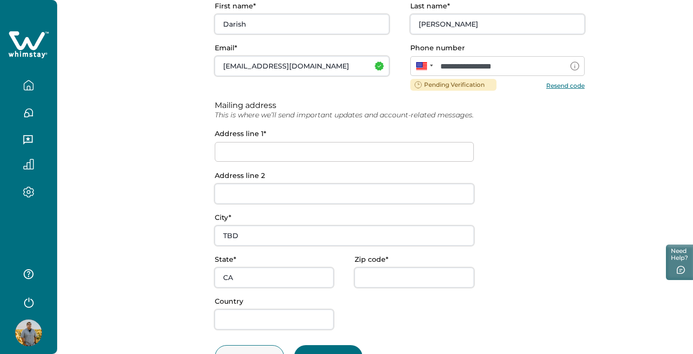
scroll to position [123, 0]
click at [572, 83] on button "Resend code" at bounding box center [565, 85] width 38 height 7
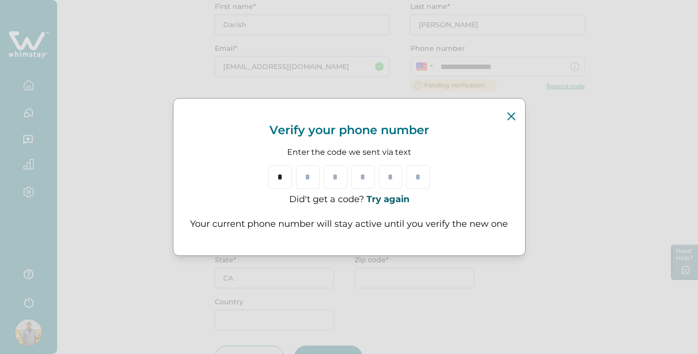
type input "*"
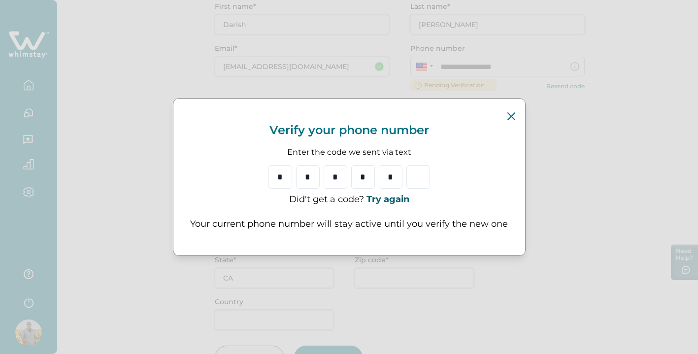
type input "*"
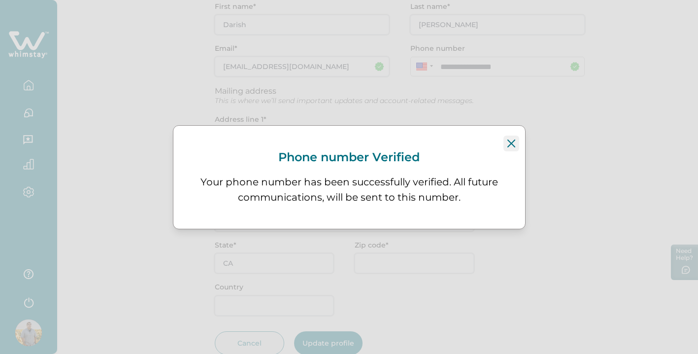
click at [510, 146] on icon "Close" at bounding box center [511, 143] width 8 height 8
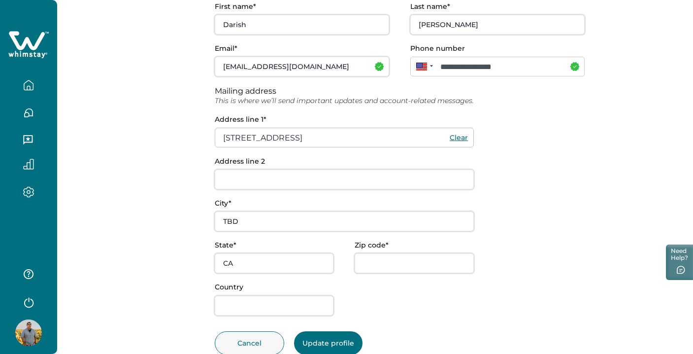
type input "[STREET_ADDRESS]"
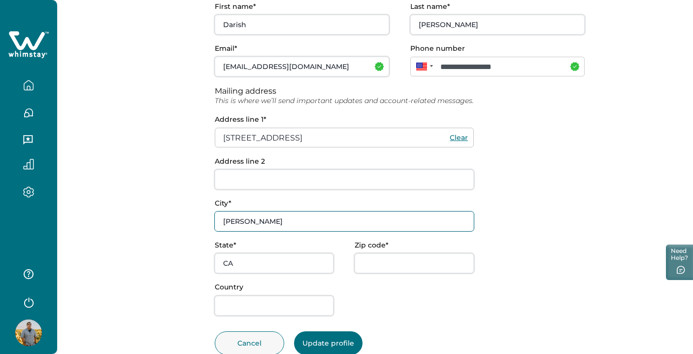
type input "[PERSON_NAME]"
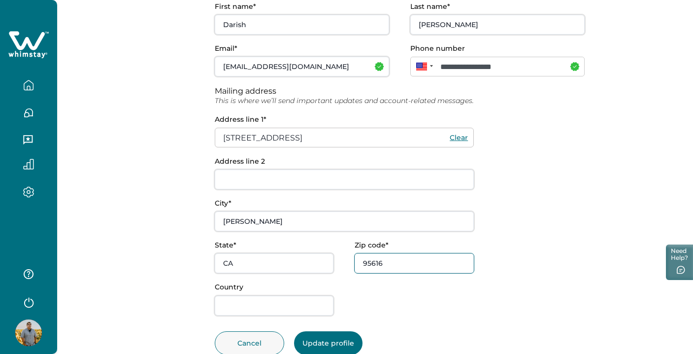
type input "95616"
type input "S"
type input "USA"
click at [333, 332] on button "Update profile" at bounding box center [328, 343] width 68 height 24
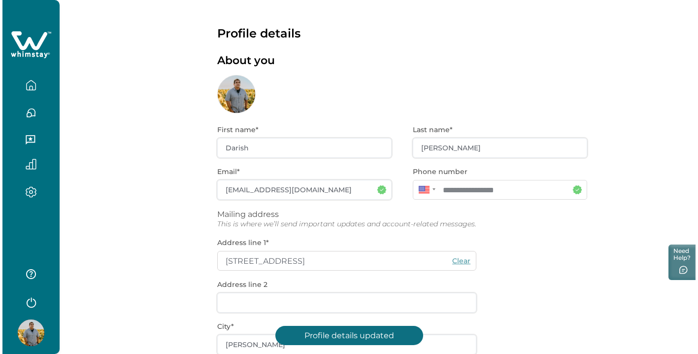
scroll to position [0, 0]
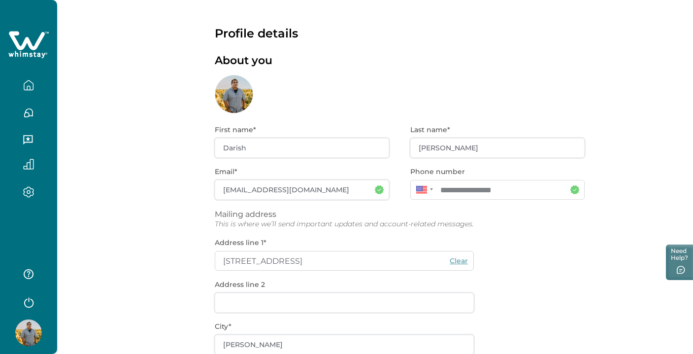
click at [28, 89] on icon "button" at bounding box center [28, 85] width 11 height 11
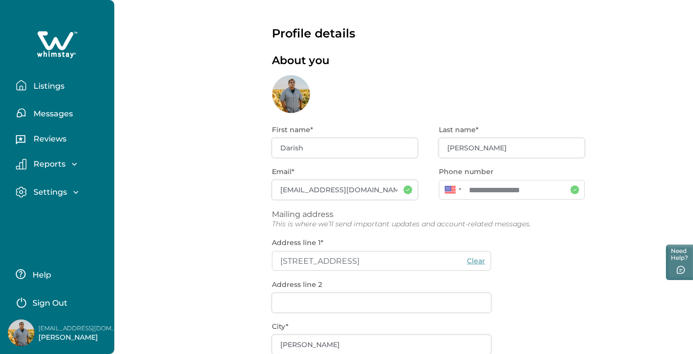
click at [55, 91] on button "Listings" at bounding box center [61, 85] width 91 height 20
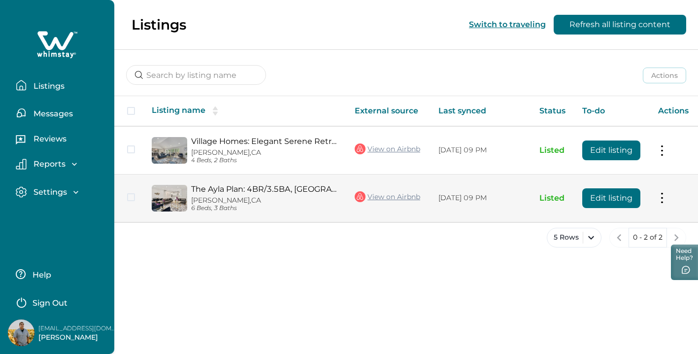
click at [277, 191] on link "The Ayla Plan: 4BR/3.5BA, [GEOGRAPHIC_DATA], Near Campus" at bounding box center [265, 188] width 148 height 9
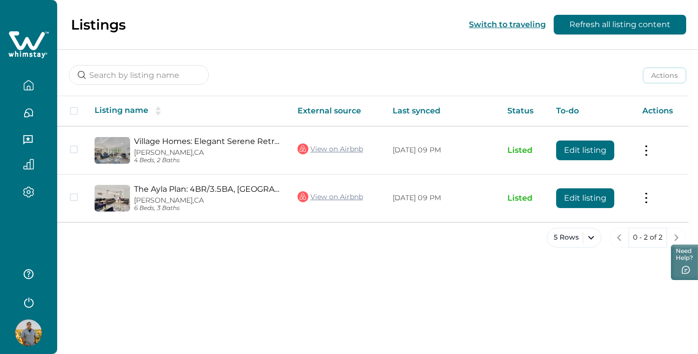
click at [28, 194] on icon "button" at bounding box center [28, 191] width 11 height 11
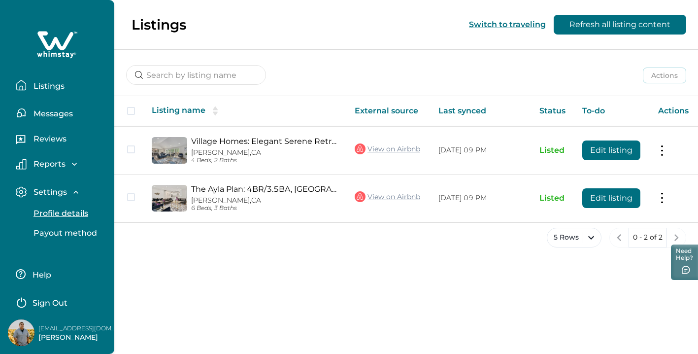
click at [59, 218] on p "Profile details" at bounding box center [60, 213] width 58 height 10
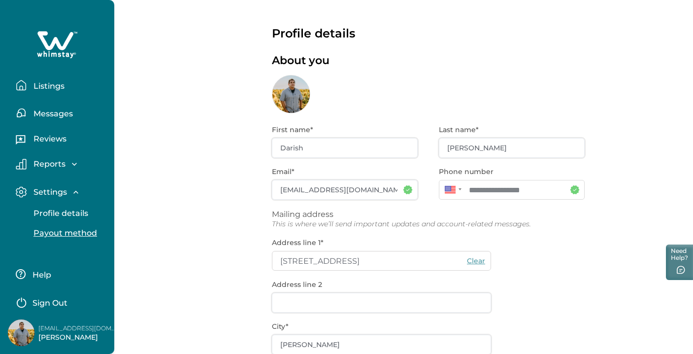
click at [60, 233] on p "Payout method" at bounding box center [64, 233] width 66 height 10
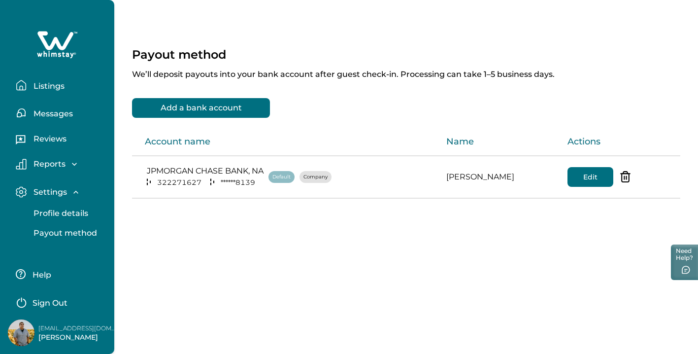
click at [53, 86] on p "Listings" at bounding box center [48, 86] width 34 height 10
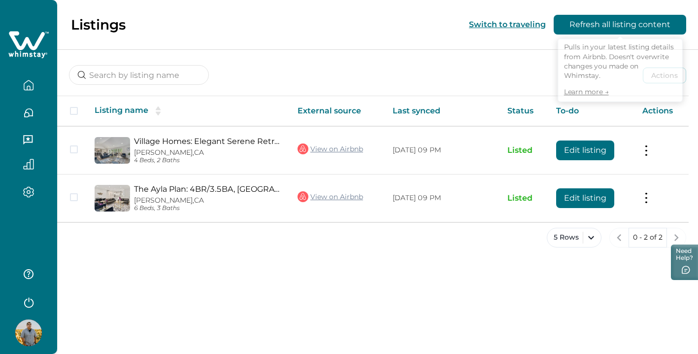
click at [637, 30] on button "Refresh all listing content" at bounding box center [620, 25] width 132 height 20
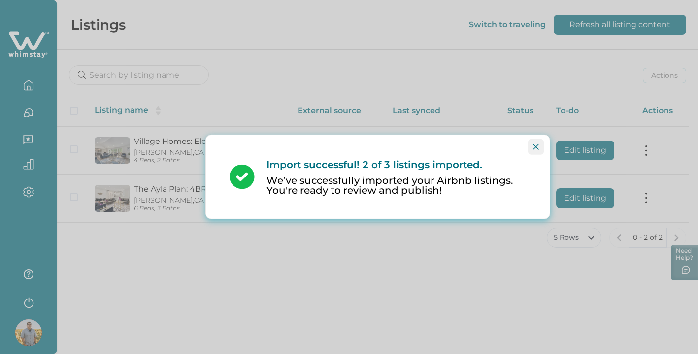
click at [537, 146] on icon "Close" at bounding box center [536, 147] width 6 height 6
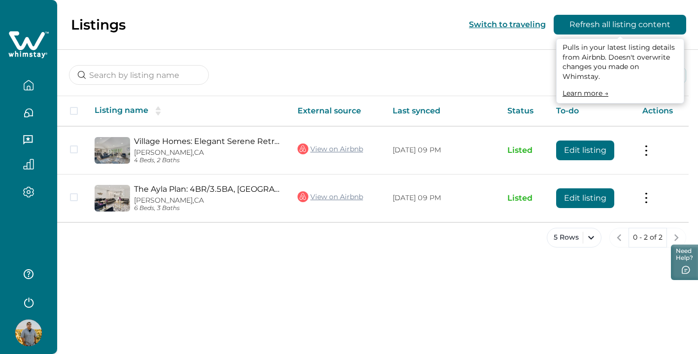
click at [663, 28] on button "Refresh all listing content" at bounding box center [620, 25] width 132 height 20
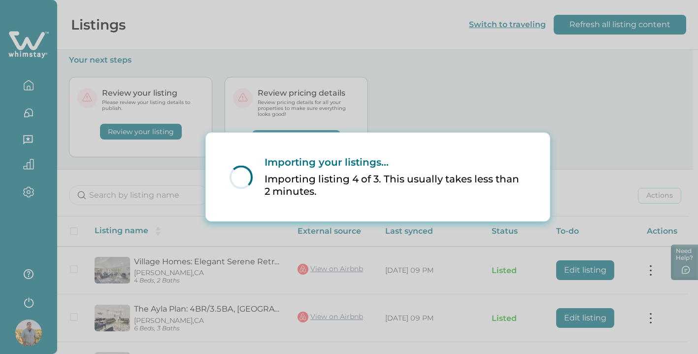
click at [423, 73] on div "Loading... Importing your listings... Importing listing 4 of 3. This usually ta…" at bounding box center [349, 177] width 698 height 354
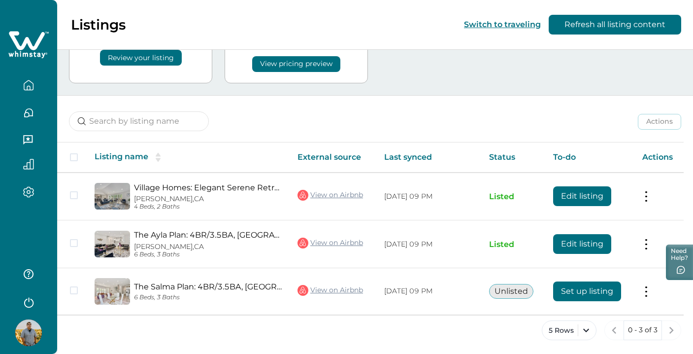
scroll to position [73, 0]
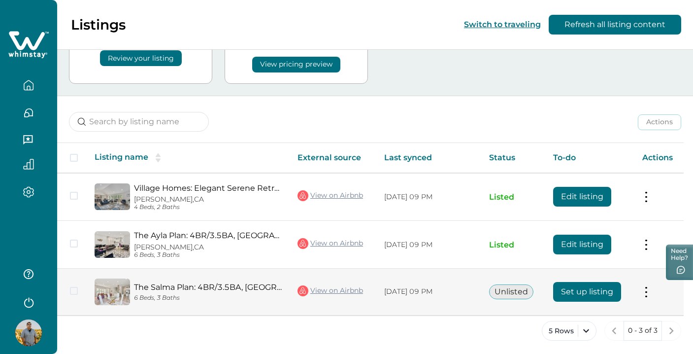
click at [575, 289] on button "Set up listing" at bounding box center [587, 292] width 68 height 20
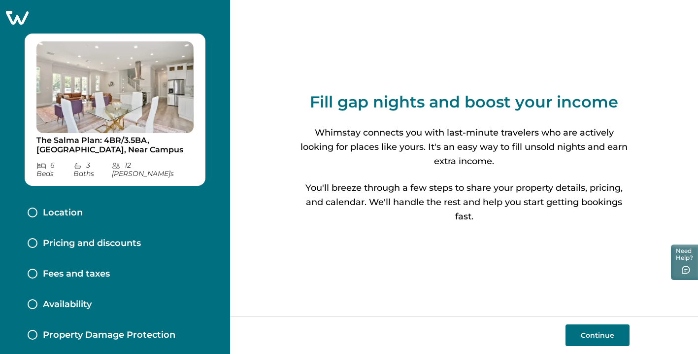
click at [598, 341] on button "Continue" at bounding box center [597, 335] width 64 height 22
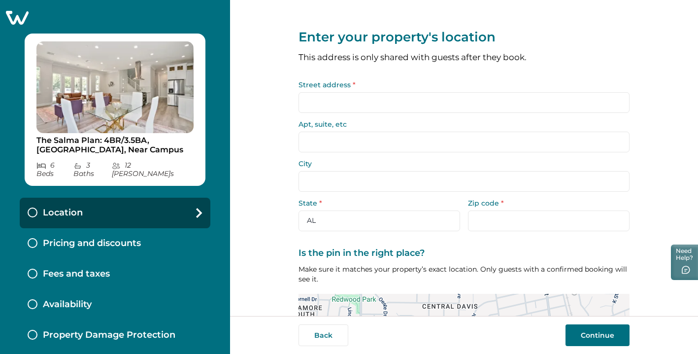
click at [425, 101] on input "Street address *" at bounding box center [463, 102] width 331 height 21
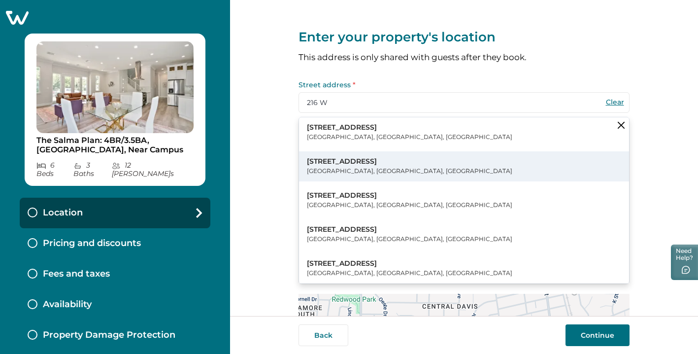
click at [332, 162] on p "216 W 8th St" at bounding box center [409, 162] width 205 height 10
type input "216 W 8th St"
type input "[PERSON_NAME]"
select select "CA"
type input "95616"
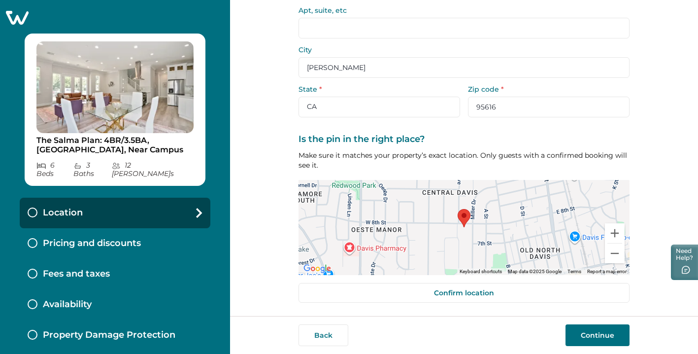
scroll to position [113, 0]
click at [581, 327] on button "Continue" at bounding box center [597, 335] width 64 height 22
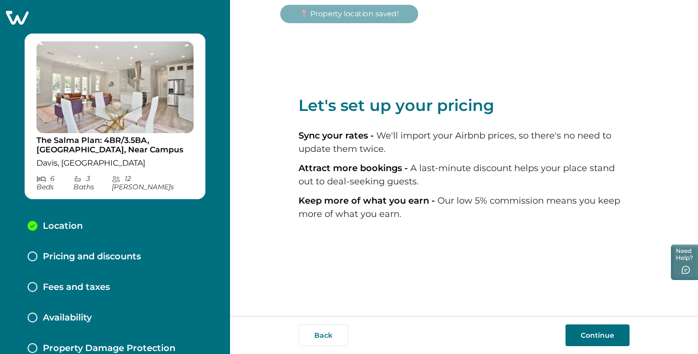
click at [581, 327] on button "Continue" at bounding box center [597, 335] width 64 height 22
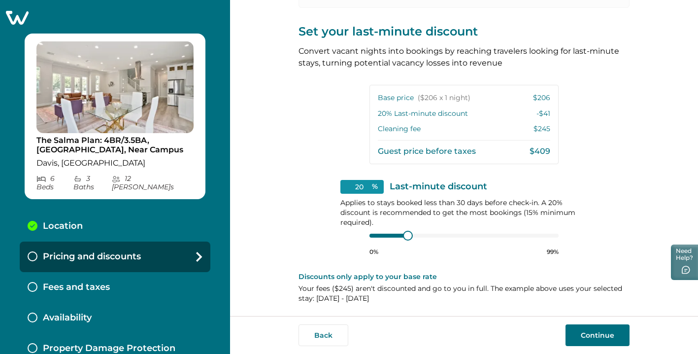
scroll to position [208, 0]
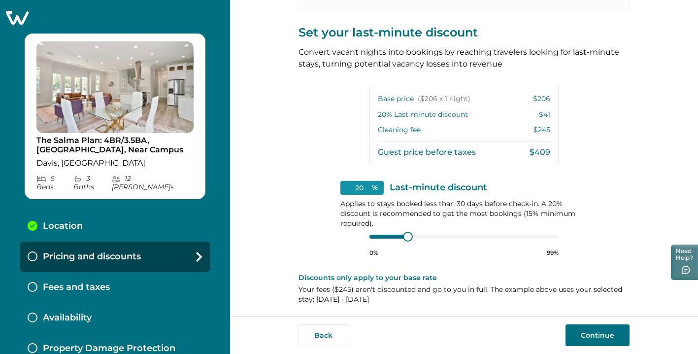
click at [593, 338] on button "Continue" at bounding box center [597, 335] width 64 height 22
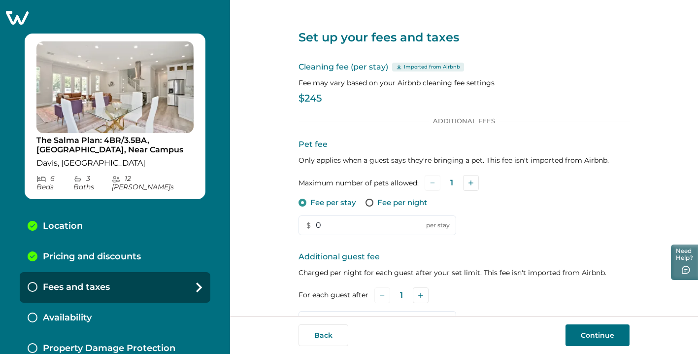
click at [306, 97] on p "$245" at bounding box center [463, 99] width 331 height 10
click at [313, 97] on p "$245" at bounding box center [463, 99] width 331 height 10
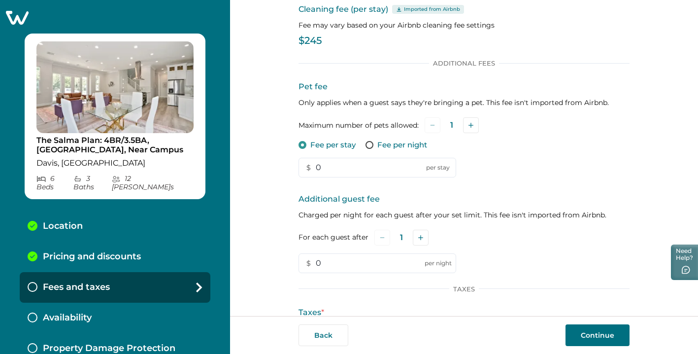
scroll to position [59, 0]
click at [375, 163] on input "0" at bounding box center [377, 167] width 158 height 20
type input "350"
click at [560, 183] on div "Additional Fees Pet fee Only applies when a guest says they're bringing a pet. …" at bounding box center [463, 165] width 331 height 214
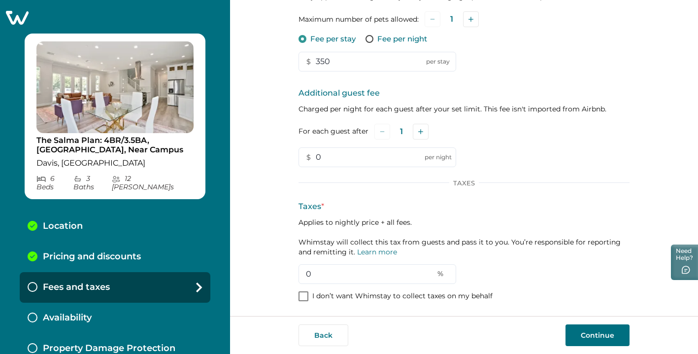
scroll to position [0, 0]
click at [318, 274] on input "0" at bounding box center [377, 274] width 158 height 20
type input "14"
click at [587, 338] on button "Continue" at bounding box center [597, 335] width 64 height 22
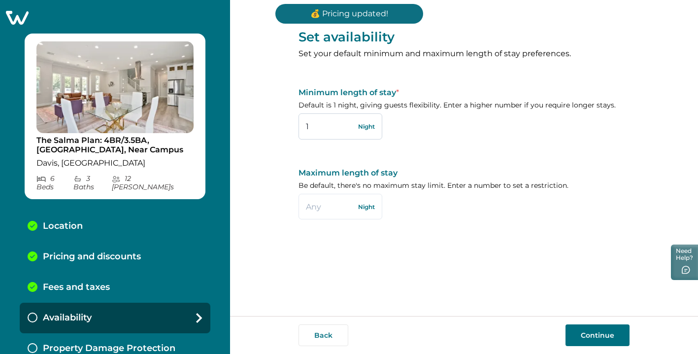
click at [331, 131] on input "1" at bounding box center [340, 126] width 84 height 26
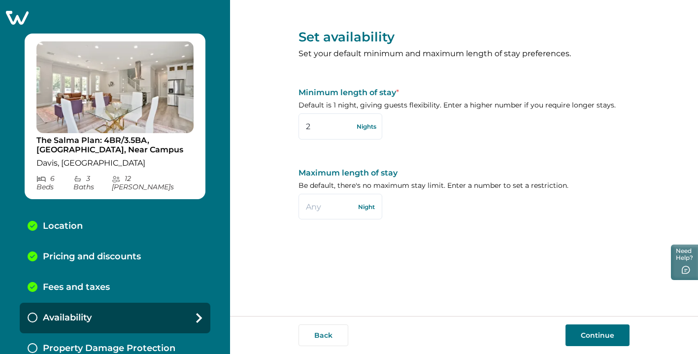
type input "2"
click at [584, 333] on button "Continue" at bounding box center [597, 335] width 64 height 22
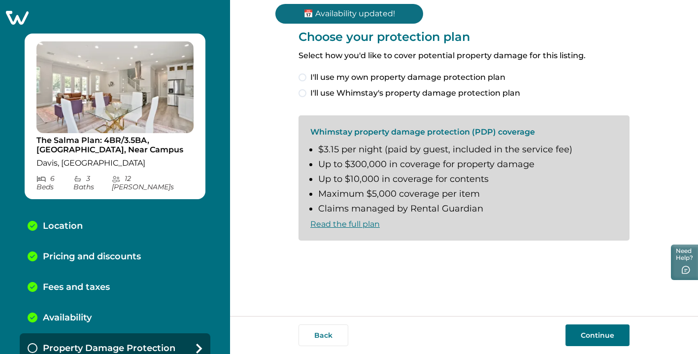
click at [434, 95] on span "I'll use Whimstay's property damage protection plan" at bounding box center [415, 93] width 210 height 12
click at [396, 254] on span "I understand and accept the Whimstay Host Terms and Conditions" at bounding box center [442, 257] width 265 height 12
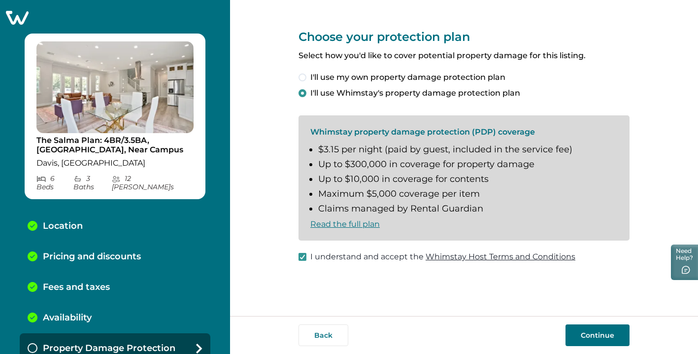
click at [592, 337] on button "Continue" at bounding box center [597, 335] width 64 height 22
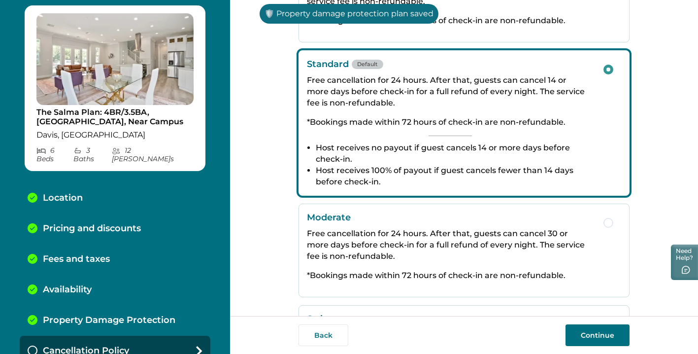
scroll to position [204, 0]
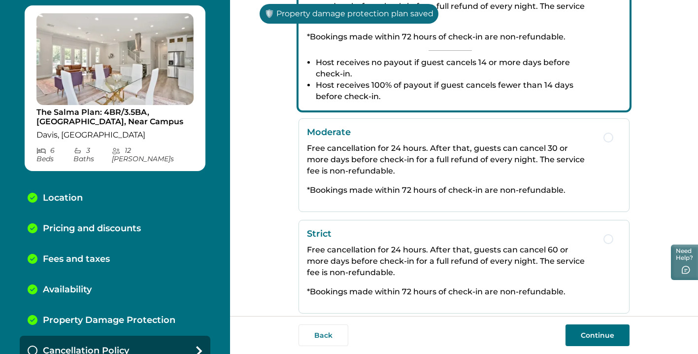
click at [588, 332] on button "Continue" at bounding box center [597, 335] width 64 height 22
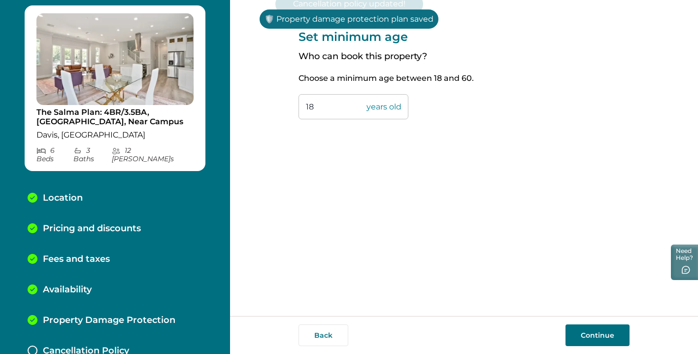
scroll to position [58, 0]
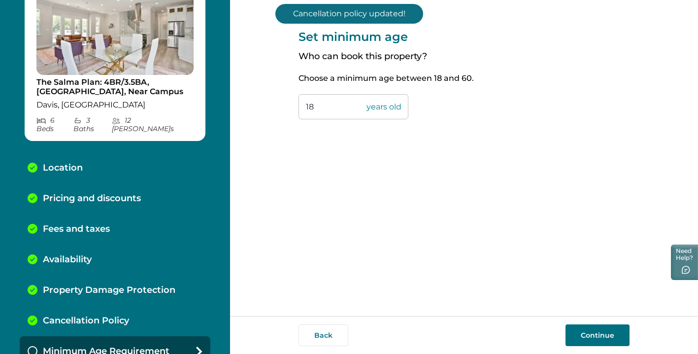
click at [321, 104] on input "18" at bounding box center [353, 106] width 110 height 25
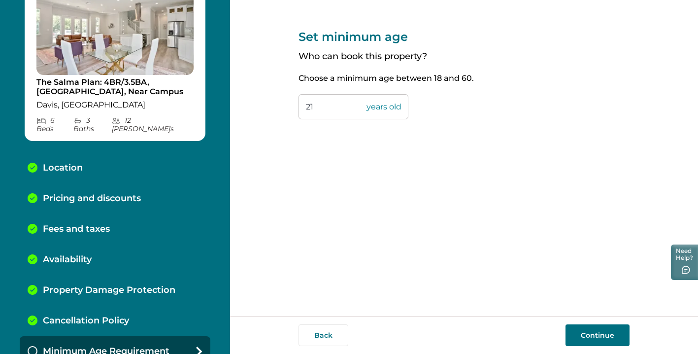
type input "21"
click at [578, 332] on button "Continue" at bounding box center [597, 335] width 64 height 22
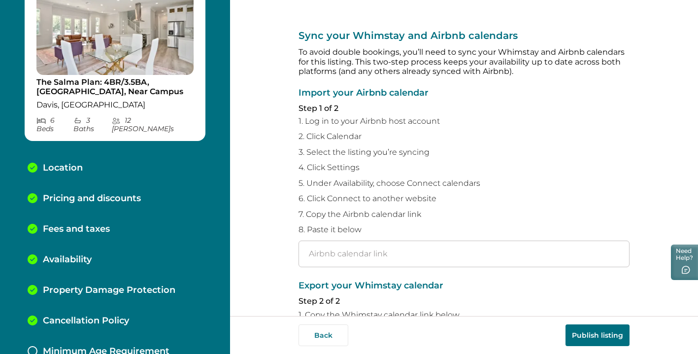
scroll to position [88, 0]
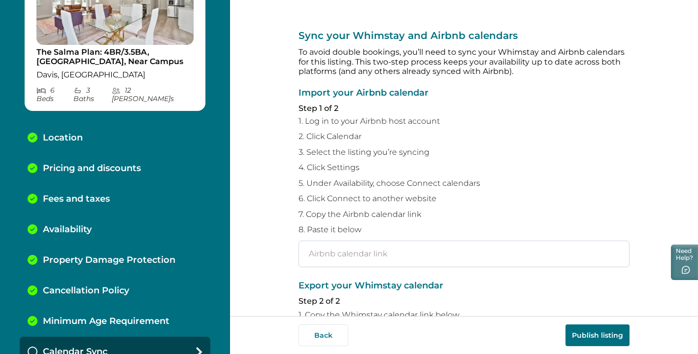
click at [382, 246] on input "text" at bounding box center [463, 253] width 331 height 27
paste input "https://www.airbnb.com/calendar/ical/1140612265468747147.ics?s=a0bfb85aa6a0459c…"
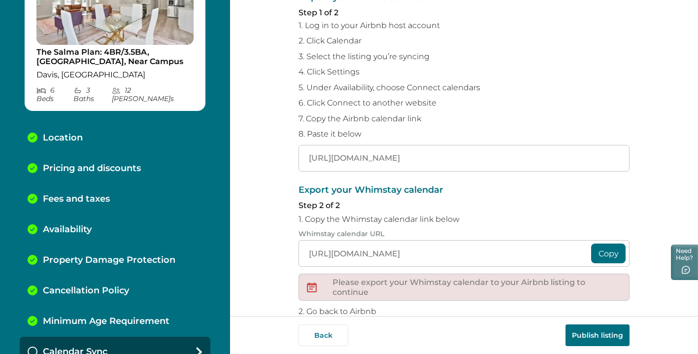
scroll to position [172, 0]
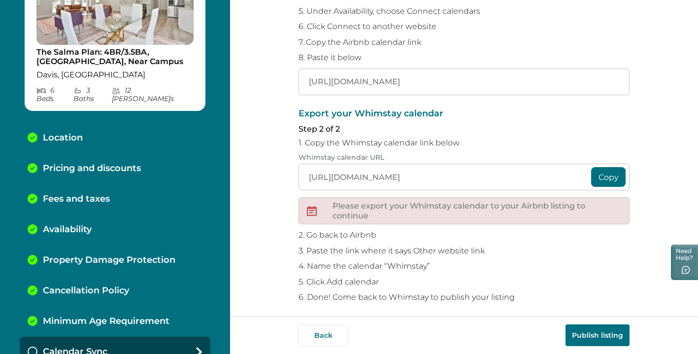
type input "https://www.airbnb.com/calendar/ical/1140612265468747147.ics?s=a0bfb85aa6a0459c…"
click at [604, 172] on button "Copy" at bounding box center [608, 177] width 34 height 20
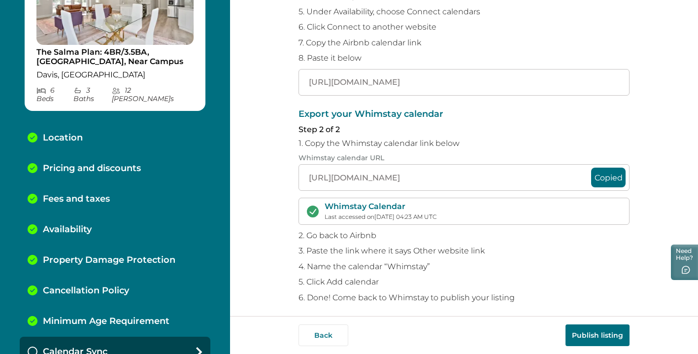
click at [617, 335] on button "Publish listing" at bounding box center [597, 335] width 64 height 22
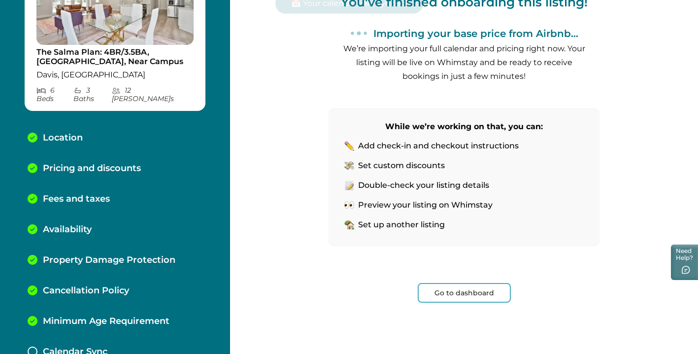
scroll to position [124, 0]
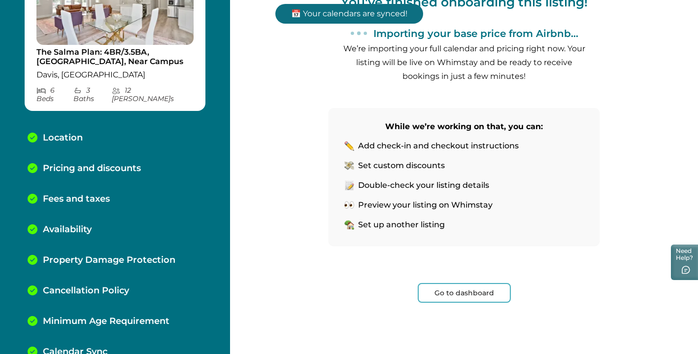
click at [452, 291] on button "Go to dashboard" at bounding box center [464, 293] width 93 height 20
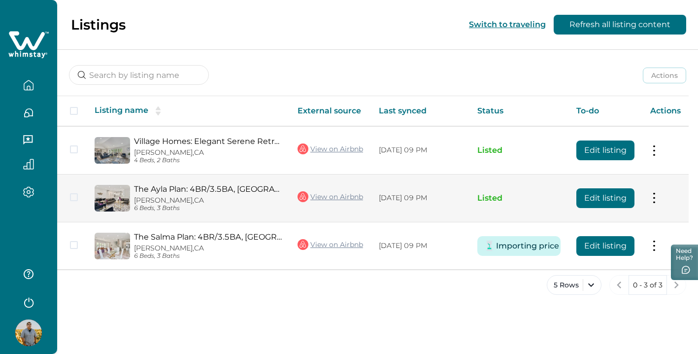
click at [225, 187] on link "The Ayla Plan: 4BR/3.5BA, [GEOGRAPHIC_DATA], Near Campus" at bounding box center [208, 188] width 148 height 9
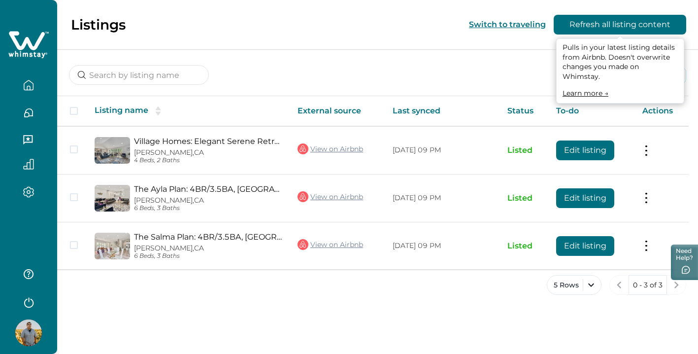
click at [584, 26] on button "Refresh all listing content" at bounding box center [620, 25] width 132 height 20
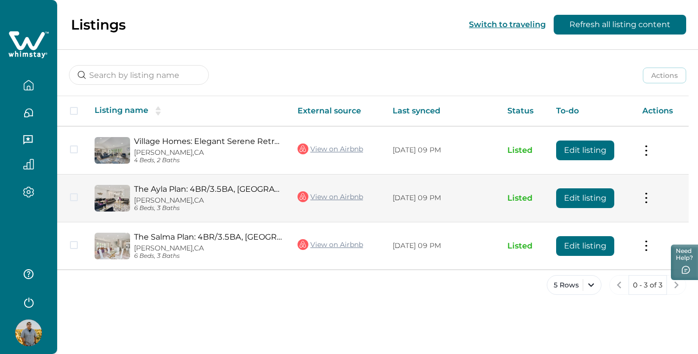
click at [216, 198] on p "Davis, [GEOGRAPHIC_DATA]" at bounding box center [208, 200] width 148 height 8
click at [581, 196] on button "Edit listing" at bounding box center [585, 198] width 58 height 20
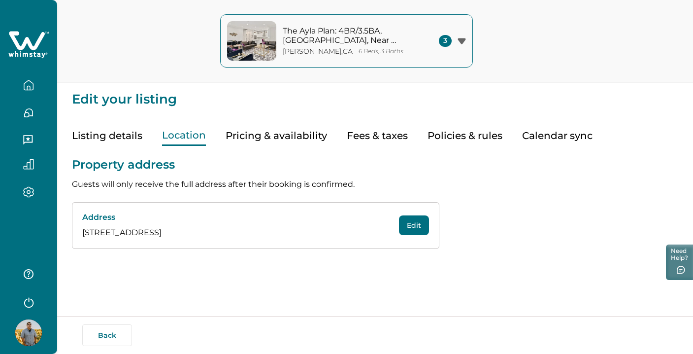
click at [195, 134] on button "Location" at bounding box center [184, 136] width 44 height 20
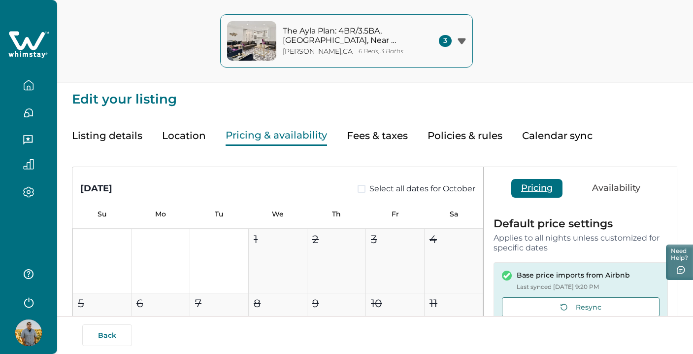
click at [313, 142] on button "Pricing & availability" at bounding box center [276, 136] width 101 height 20
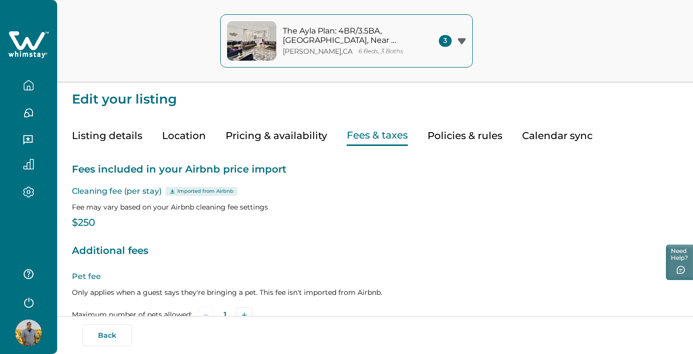
click at [378, 137] on button "Fees & taxes" at bounding box center [377, 136] width 61 height 20
type input "0"
type input "14"
type input "350"
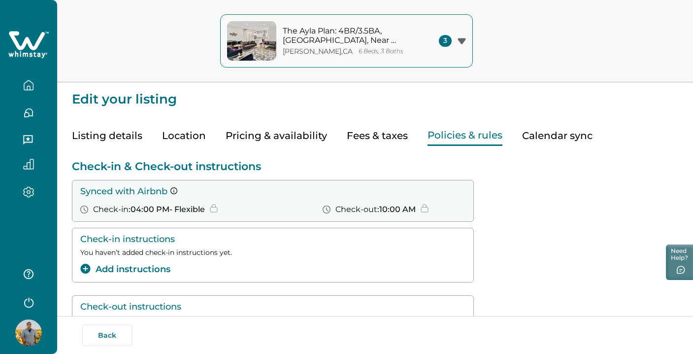
click at [456, 134] on button "Policies & rules" at bounding box center [464, 136] width 75 height 20
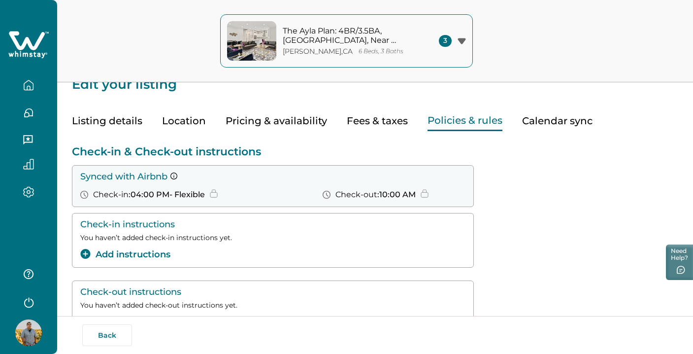
scroll to position [15, 0]
click at [216, 194] on icon at bounding box center [214, 193] width 8 height 8
click at [421, 194] on icon at bounding box center [424, 194] width 7 height 5
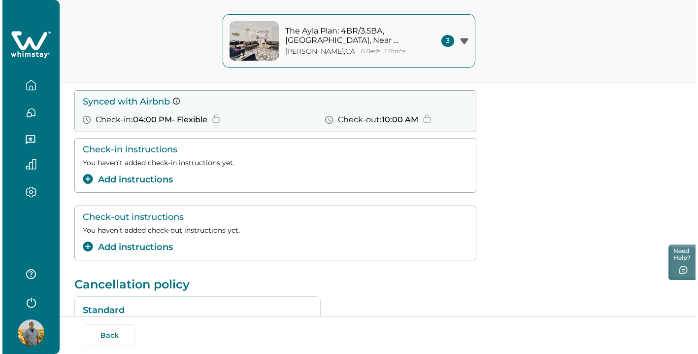
scroll to position [87, 0]
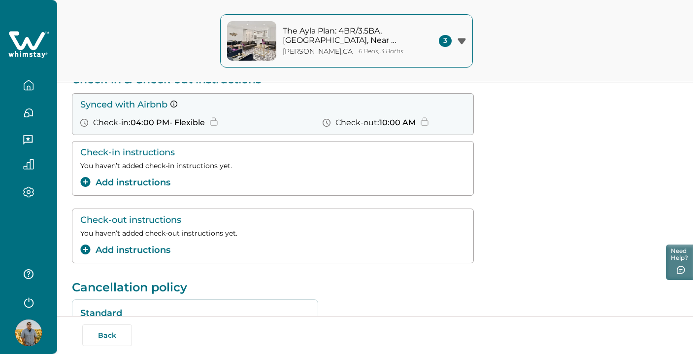
click at [151, 185] on button "Add instructions" at bounding box center [125, 182] width 90 height 13
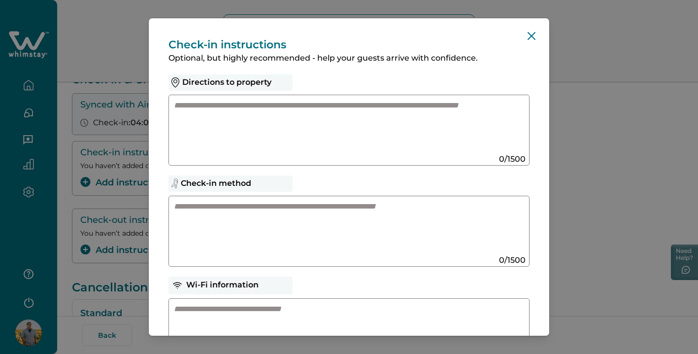
scroll to position [0, 0]
click at [527, 34] on icon "Close" at bounding box center [531, 36] width 8 height 8
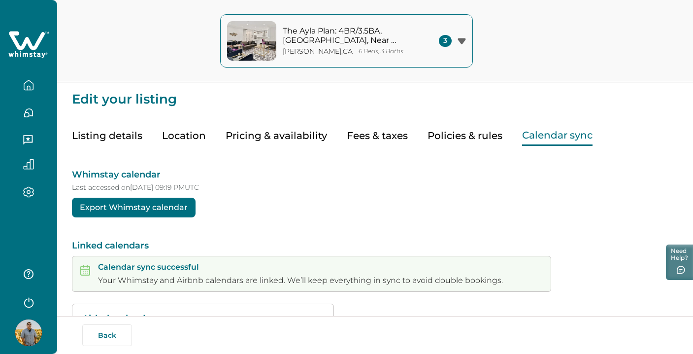
click at [541, 138] on button "Calendar sync" at bounding box center [557, 136] width 70 height 20
click at [29, 82] on icon "button" at bounding box center [28, 85] width 11 height 11
